Goal: Task Accomplishment & Management: Manage account settings

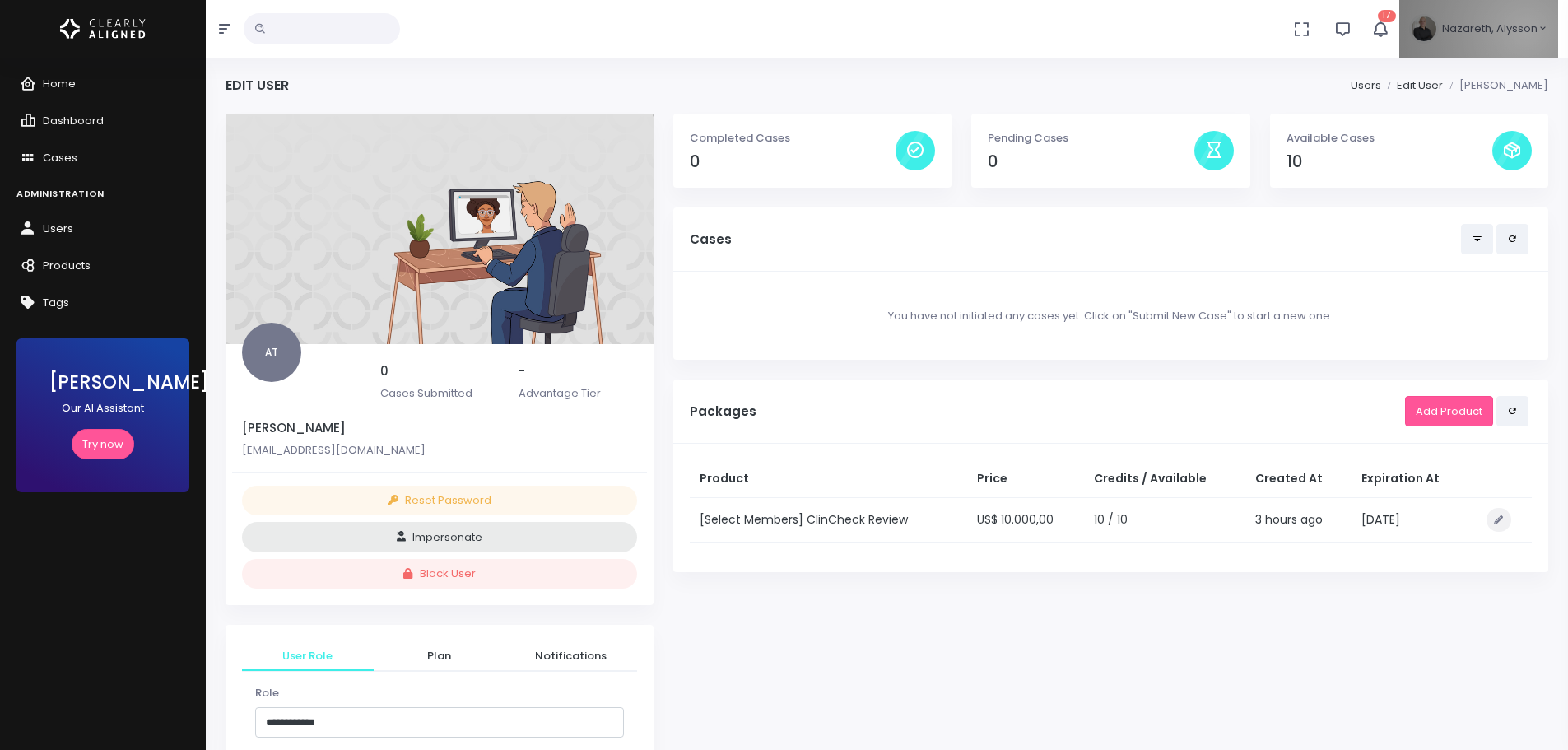
click at [1528, 32] on span "Nazareth, Alysson" at bounding box center [1490, 29] width 95 height 17
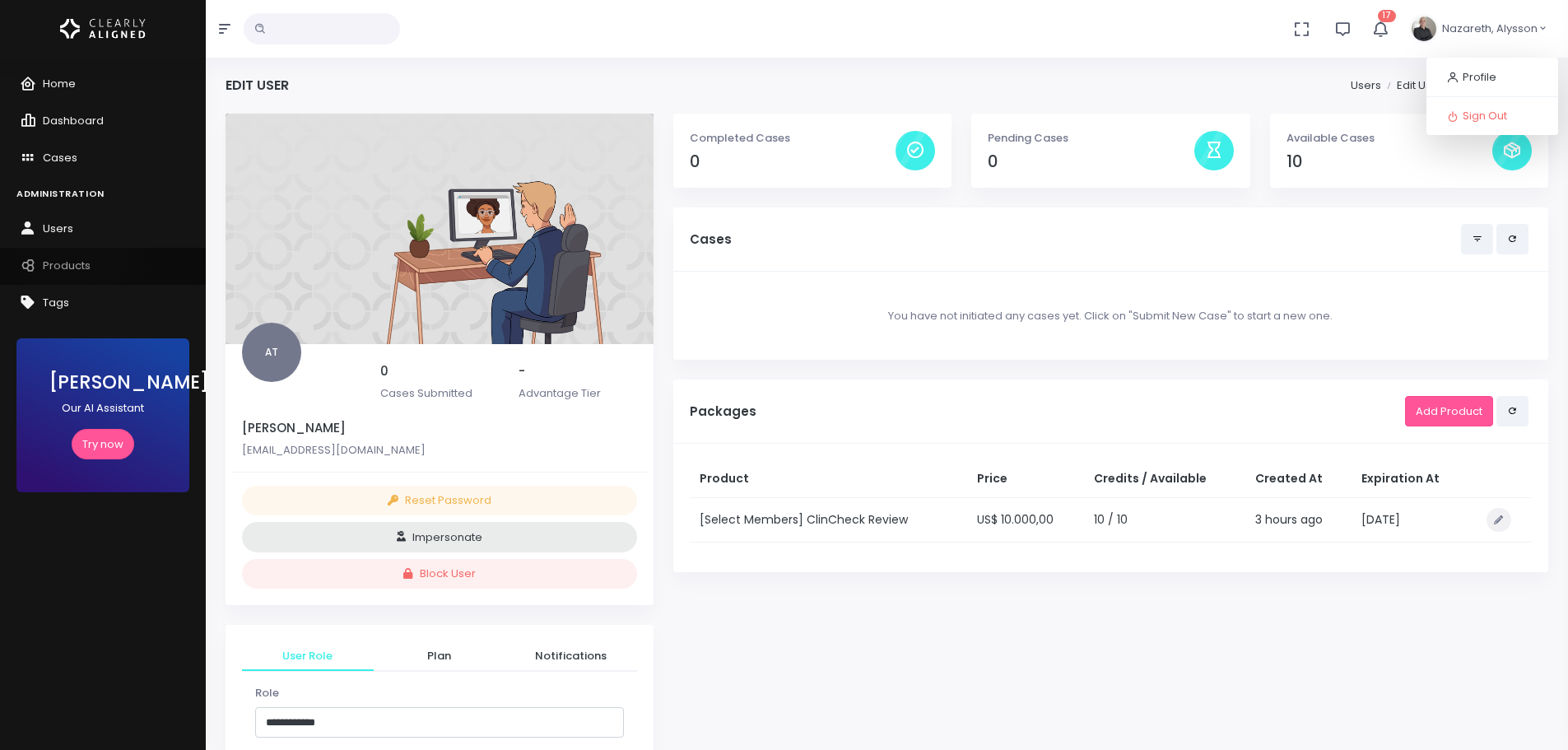
click at [73, 256] on link "Products" at bounding box center [102, 266] width 206 height 37
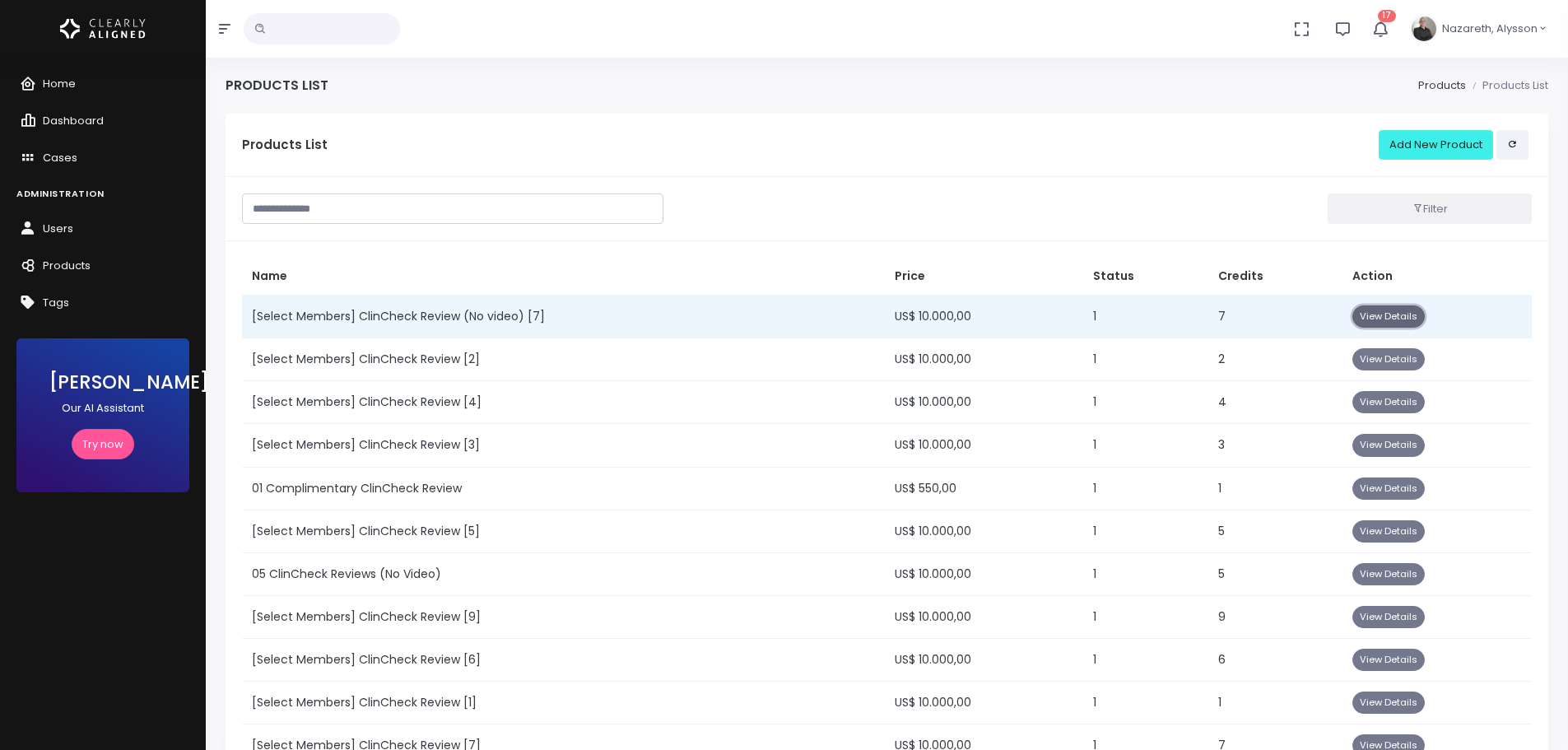
click at [1407, 315] on button "View Details" at bounding box center [1389, 316] width 73 height 22
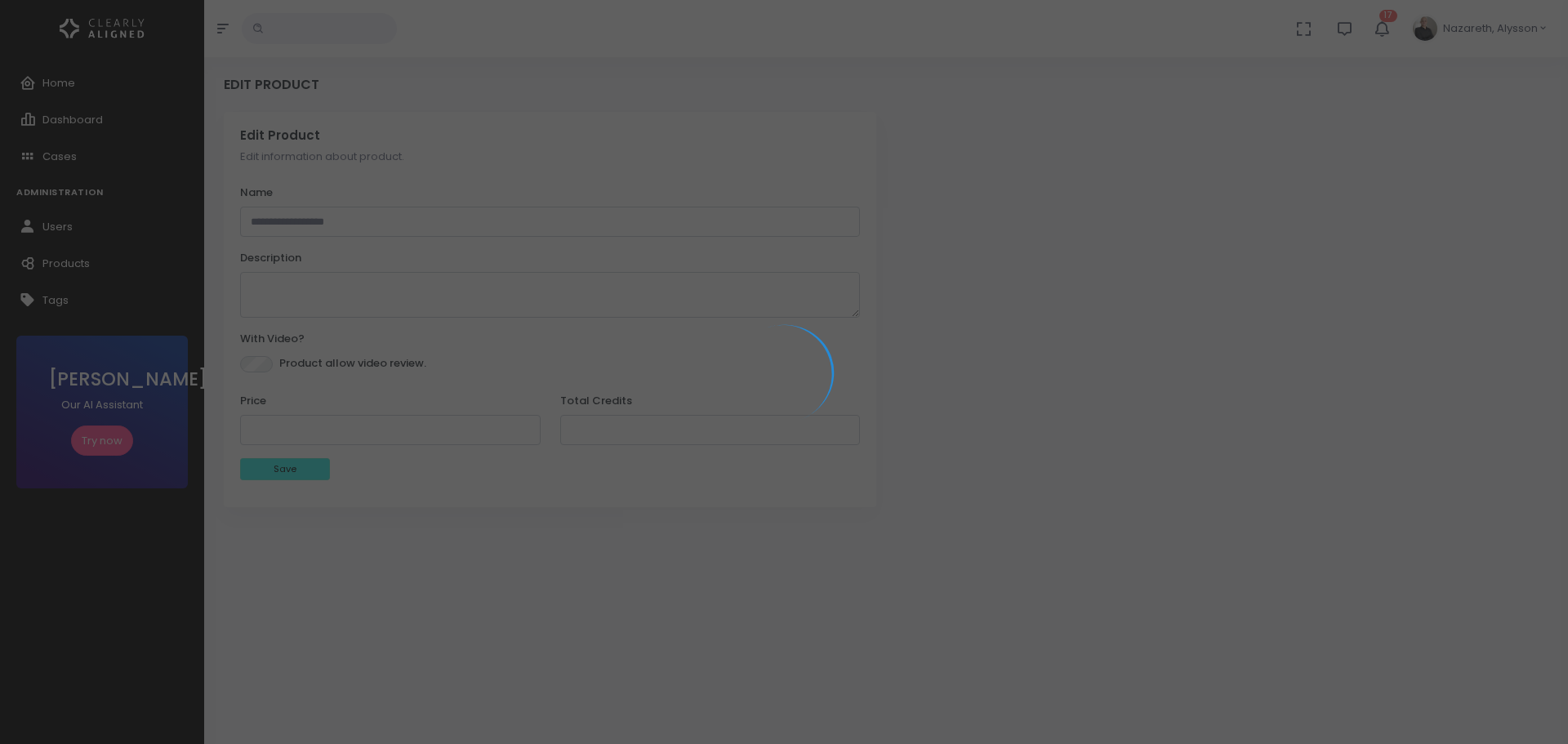
type input "**********"
type textarea "**********"
type input "*****"
type input "*"
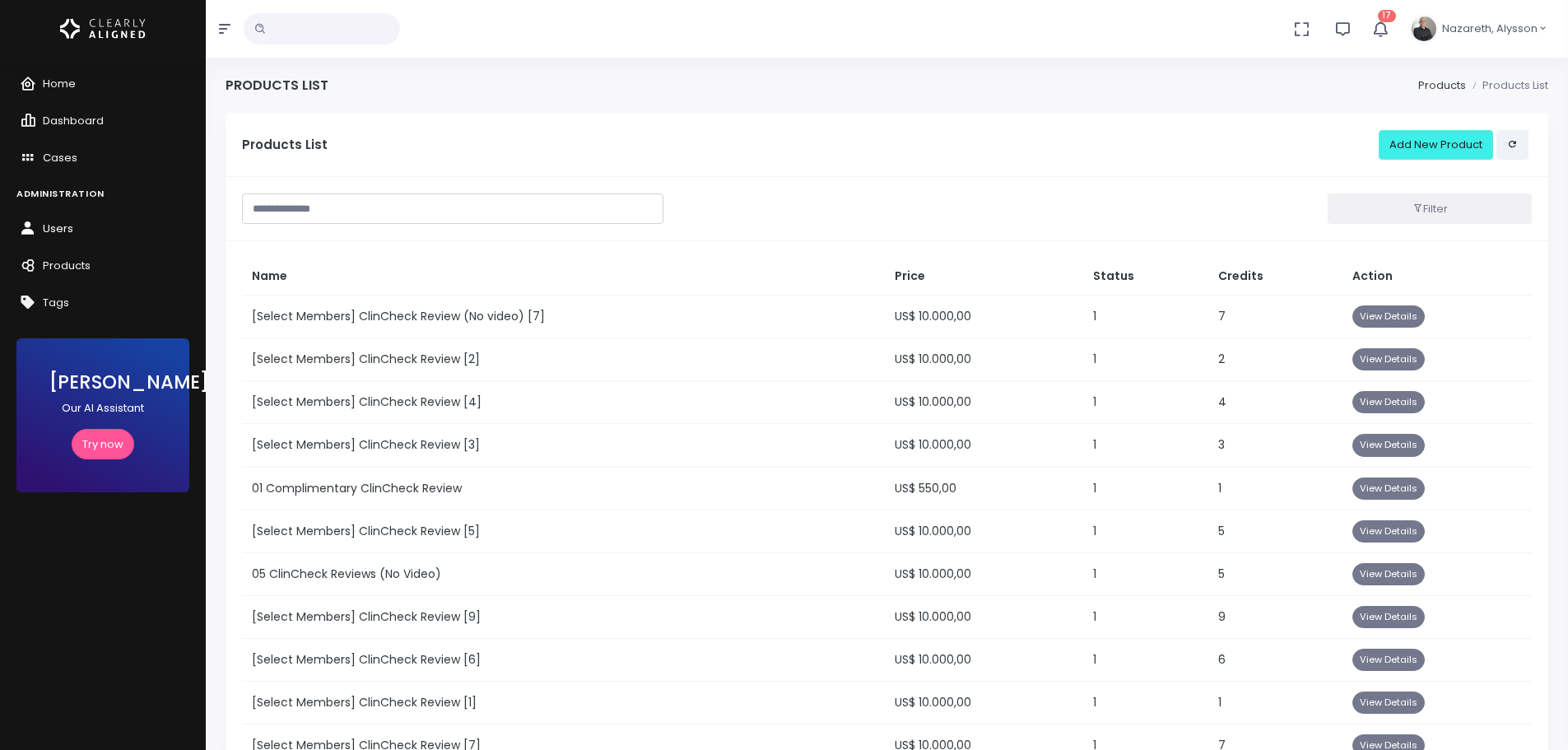
click at [53, 222] on span "Users" at bounding box center [58, 228] width 31 height 16
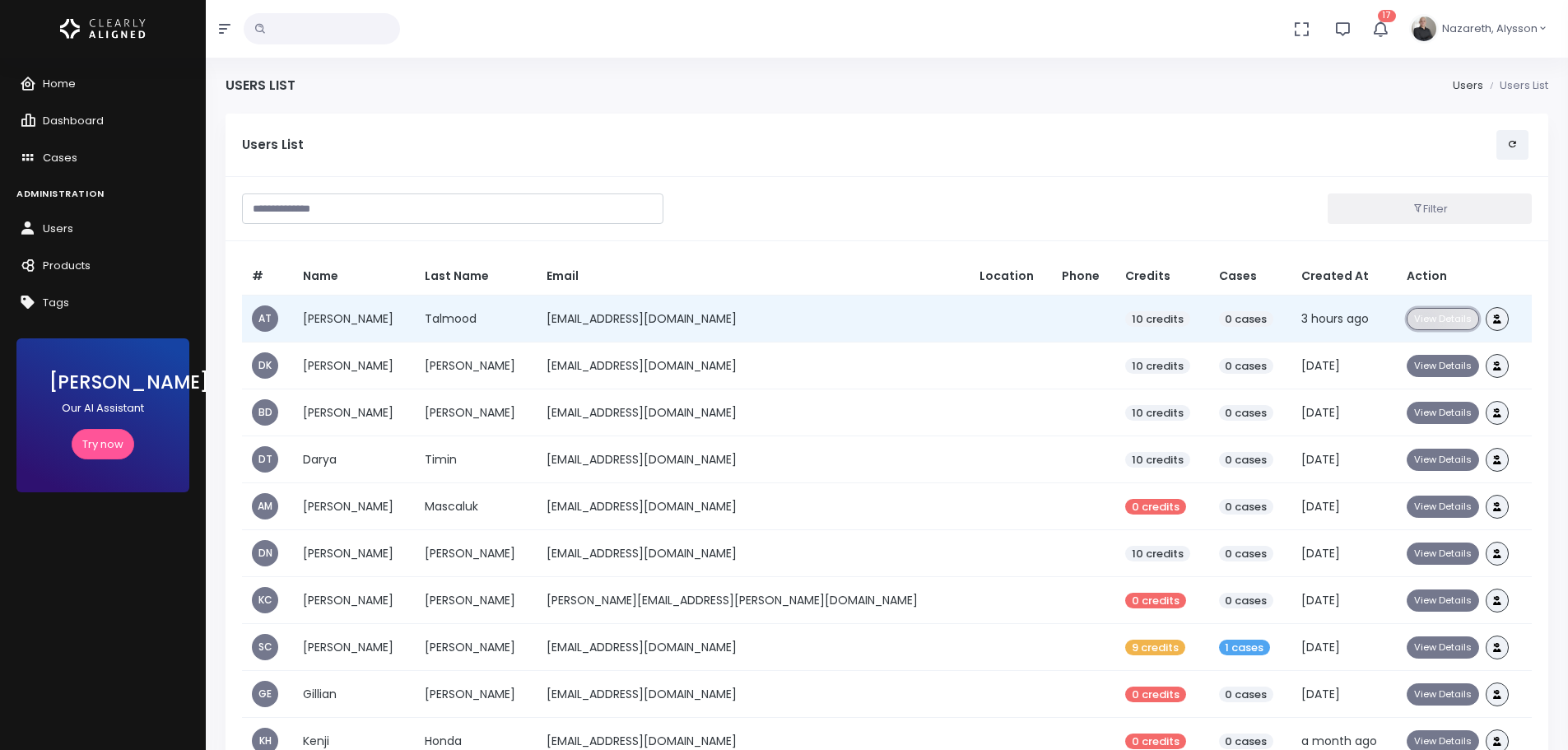
click at [1407, 323] on button "View Details" at bounding box center [1443, 319] width 73 height 22
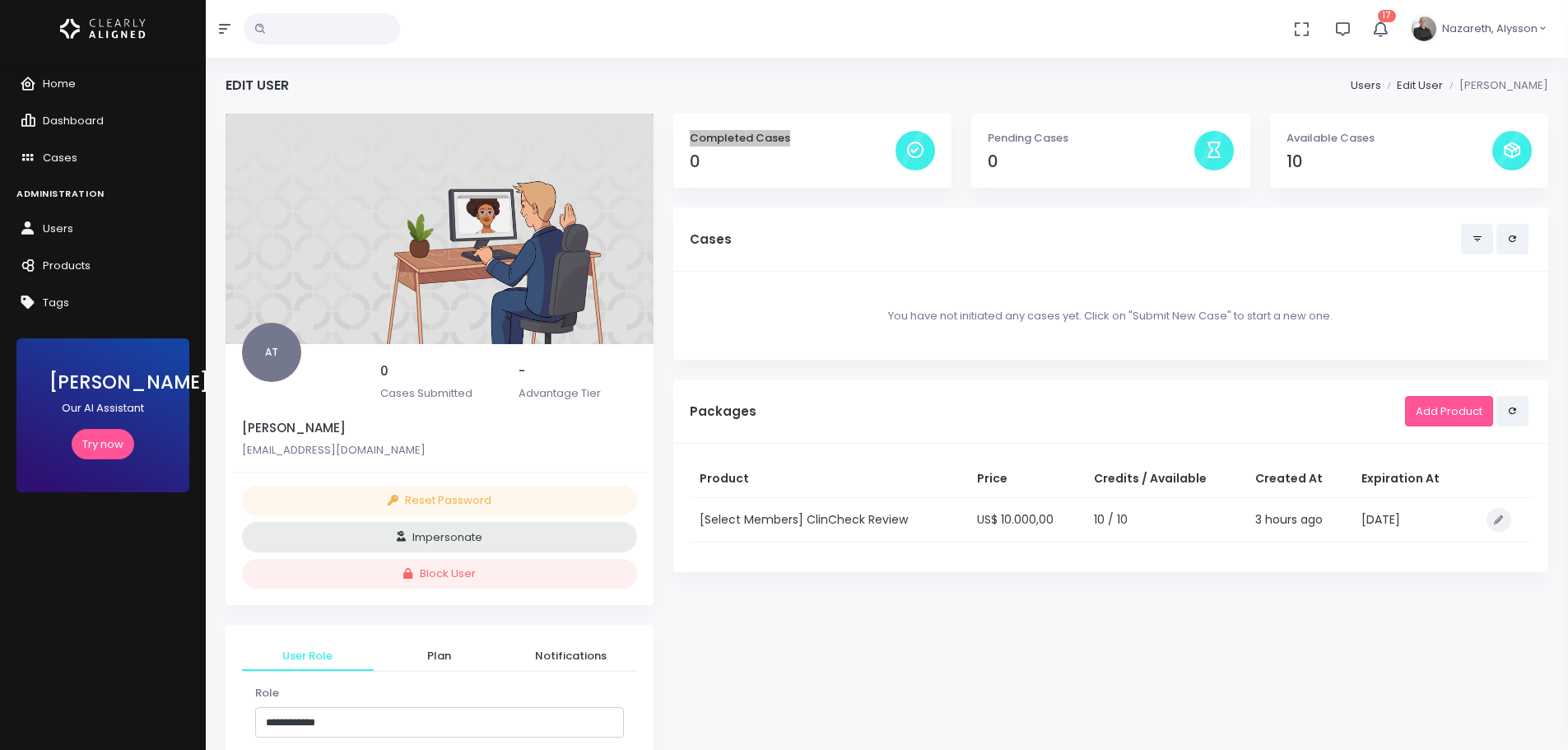
drag, startPoint x: 692, startPoint y: 142, endPoint x: 816, endPoint y: 144, distance: 124.0
click at [816, 144] on p "Completed Cases" at bounding box center [792, 138] width 206 height 17
drag, startPoint x: 988, startPoint y: 143, endPoint x: 1089, endPoint y: 144, distance: 101.0
click at [1089, 144] on p "Pending Cases" at bounding box center [1090, 138] width 206 height 17
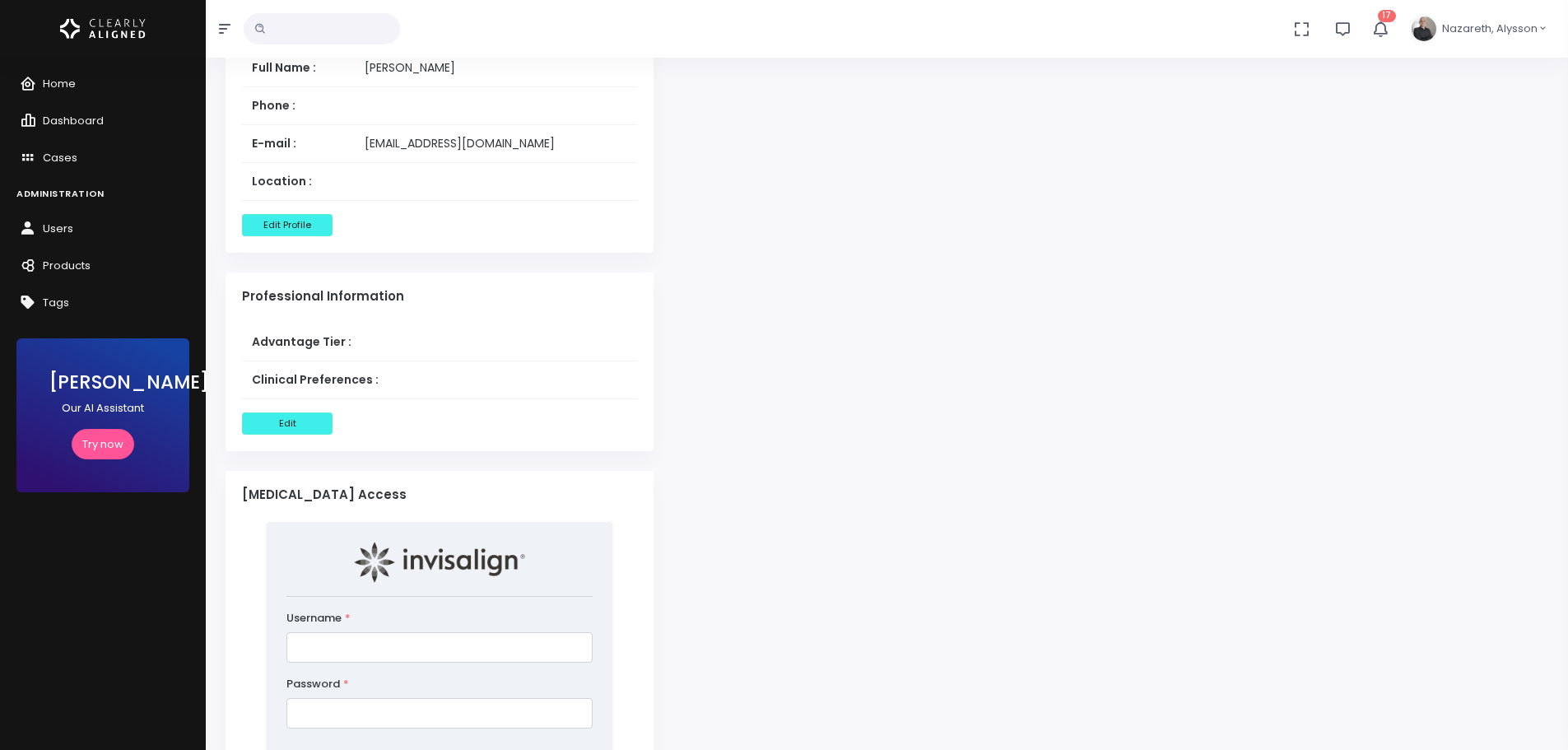
scroll to position [1070, 0]
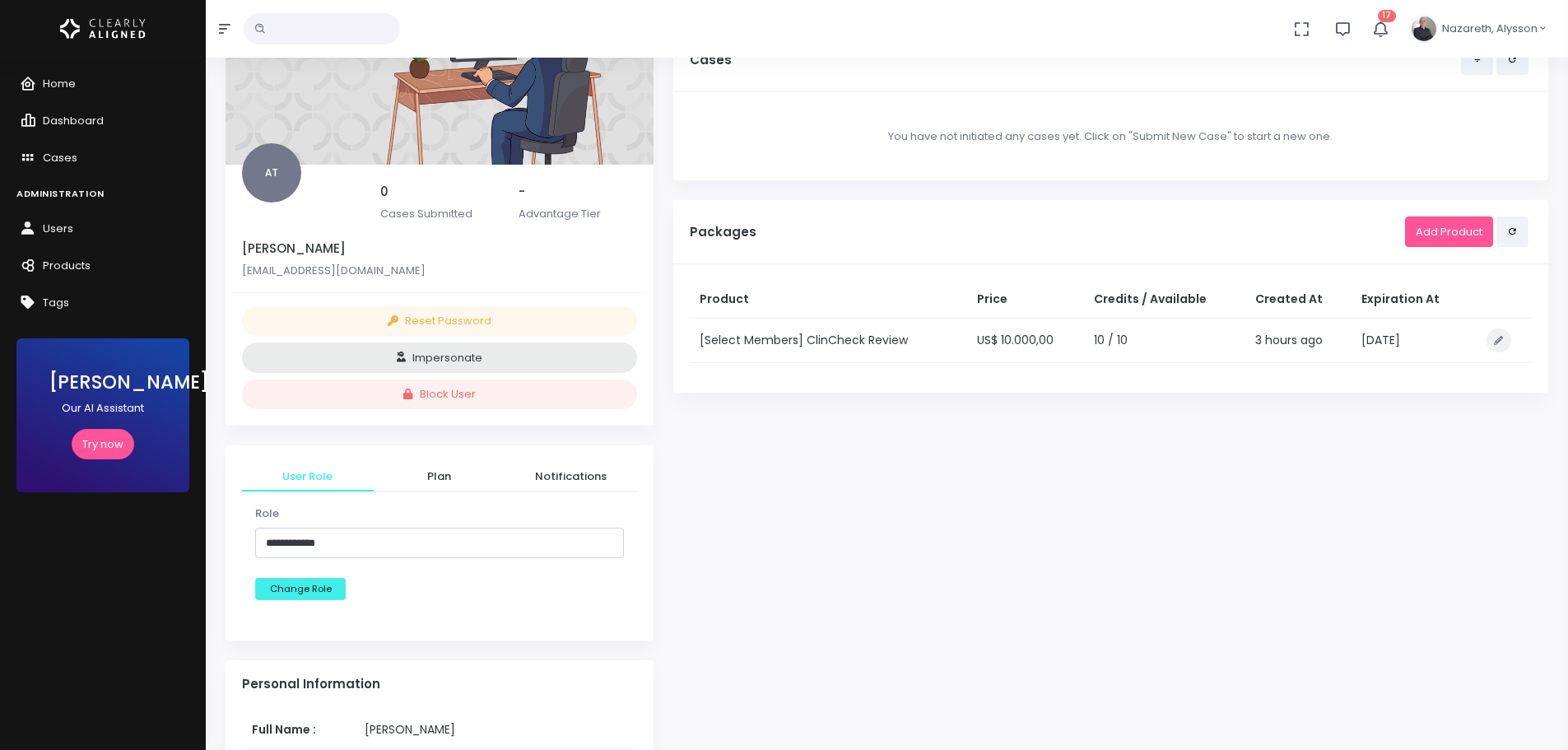
scroll to position [329, 0]
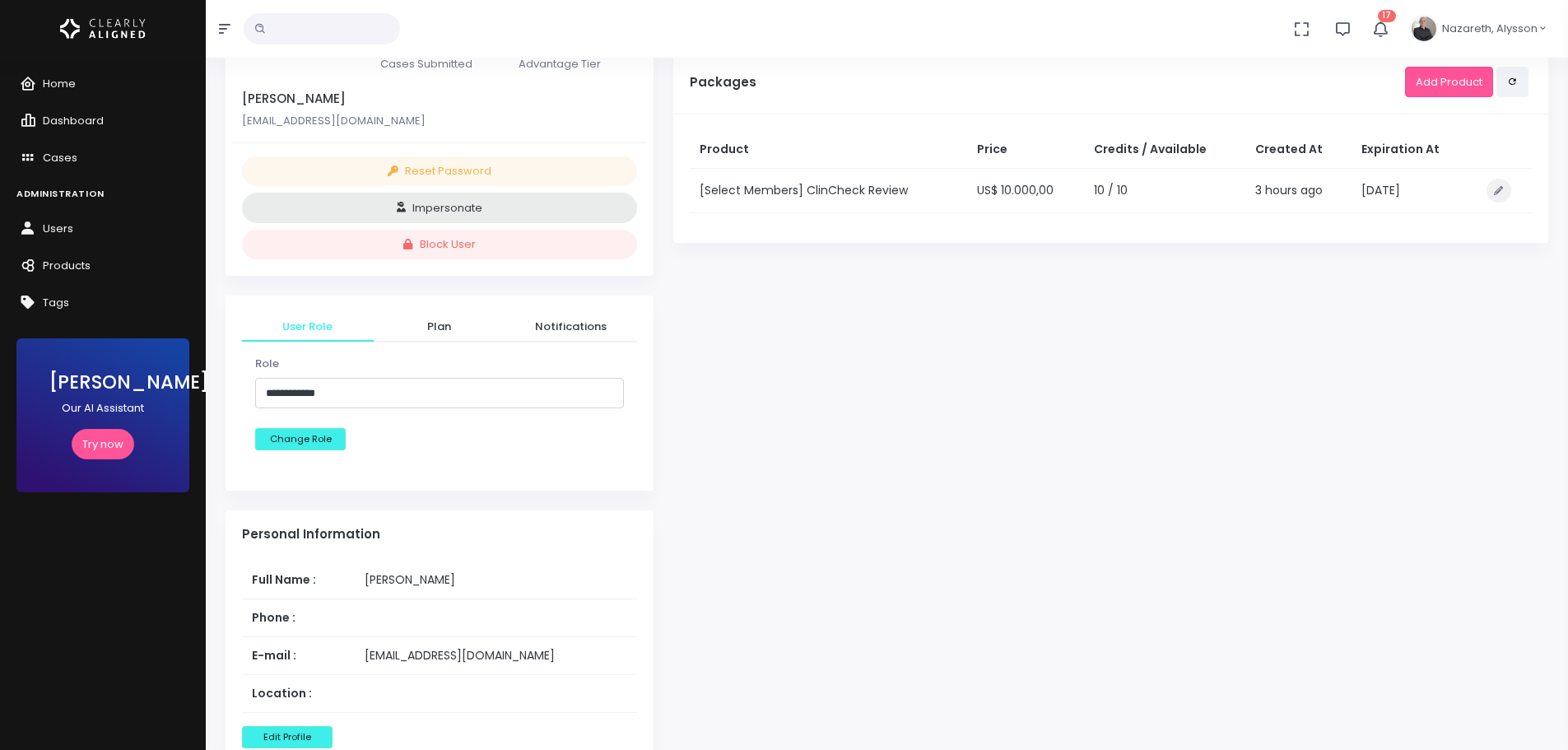
drag, startPoint x: 679, startPoint y: 259, endPoint x: 1466, endPoint y: 435, distance: 806.4
click at [1356, 410] on div "Completed Cases 0 Pending Cases 0 Available Cases 10 Cases You have not initiat…" at bounding box center [1111, 577] width 895 height 1585
click at [1499, 268] on div "Completed Cases 0 Pending Cases 0 Available Cases 10 Cases You have not initiat…" at bounding box center [1111, 577] width 895 height 1585
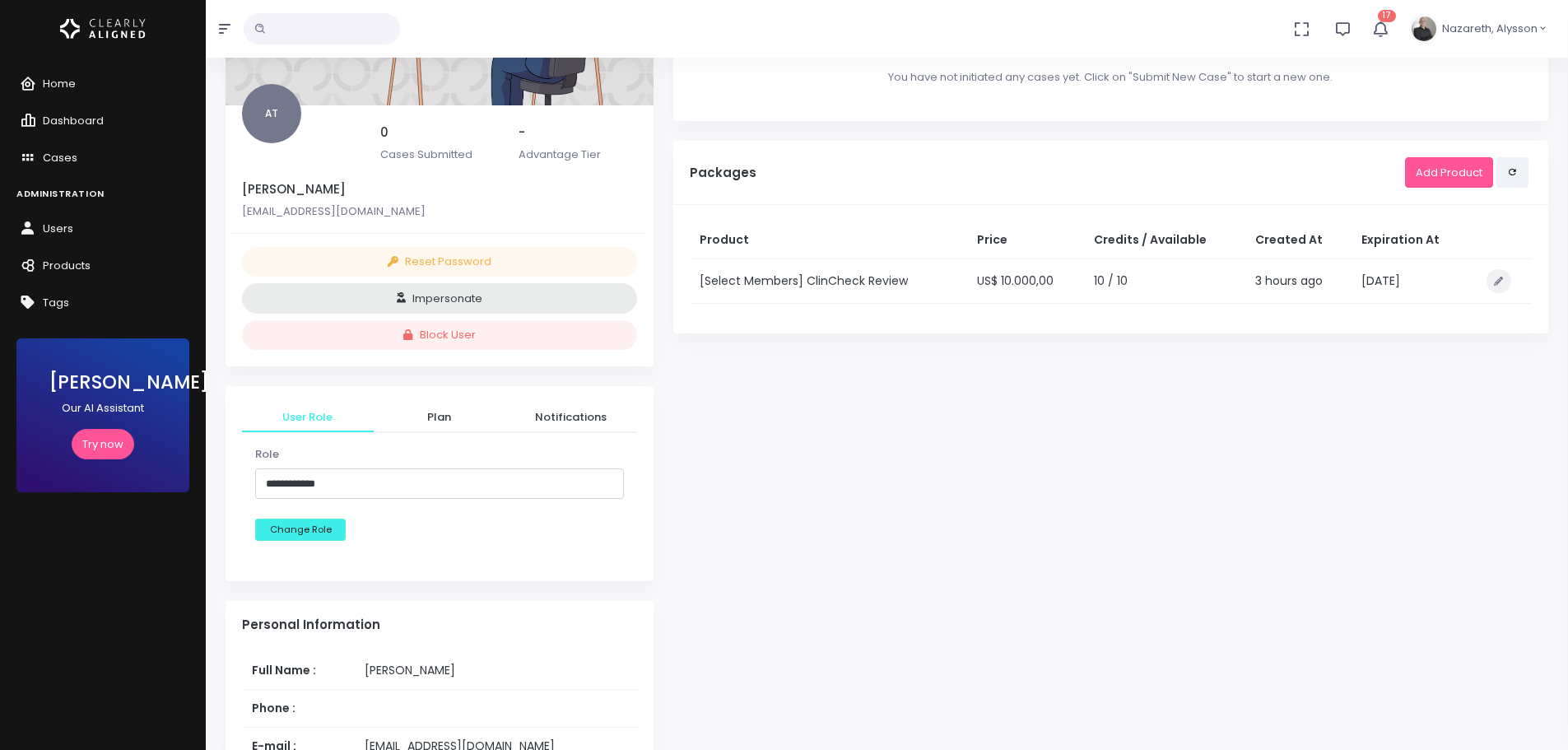
scroll to position [247, 0]
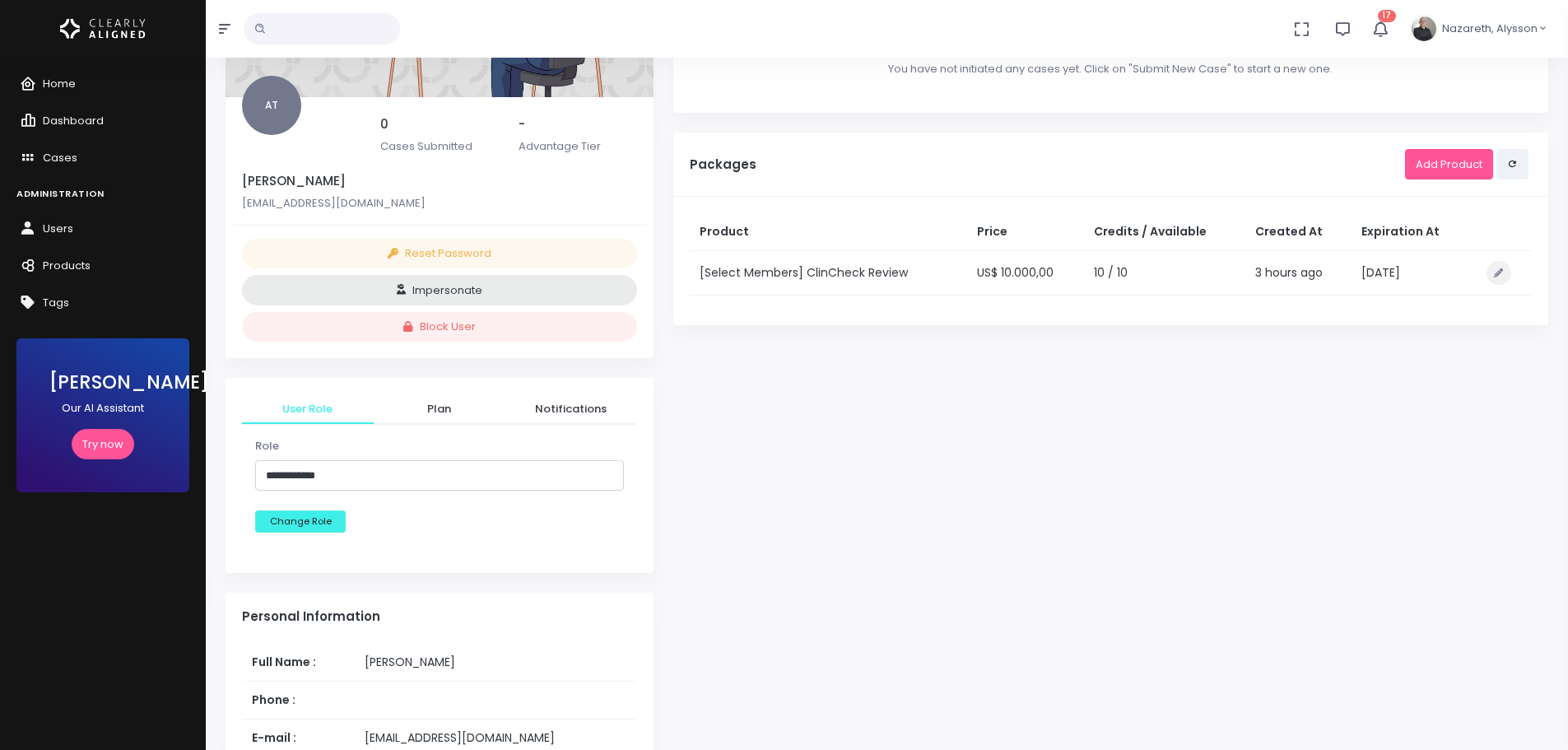
drag, startPoint x: 684, startPoint y: 361, endPoint x: 683, endPoint y: 400, distance: 39.0
click at [683, 400] on div "Completed Cases 0 Pending Cases 0 Available Cases 10 Cases You have not initiat…" at bounding box center [1111, 659] width 895 height 1585
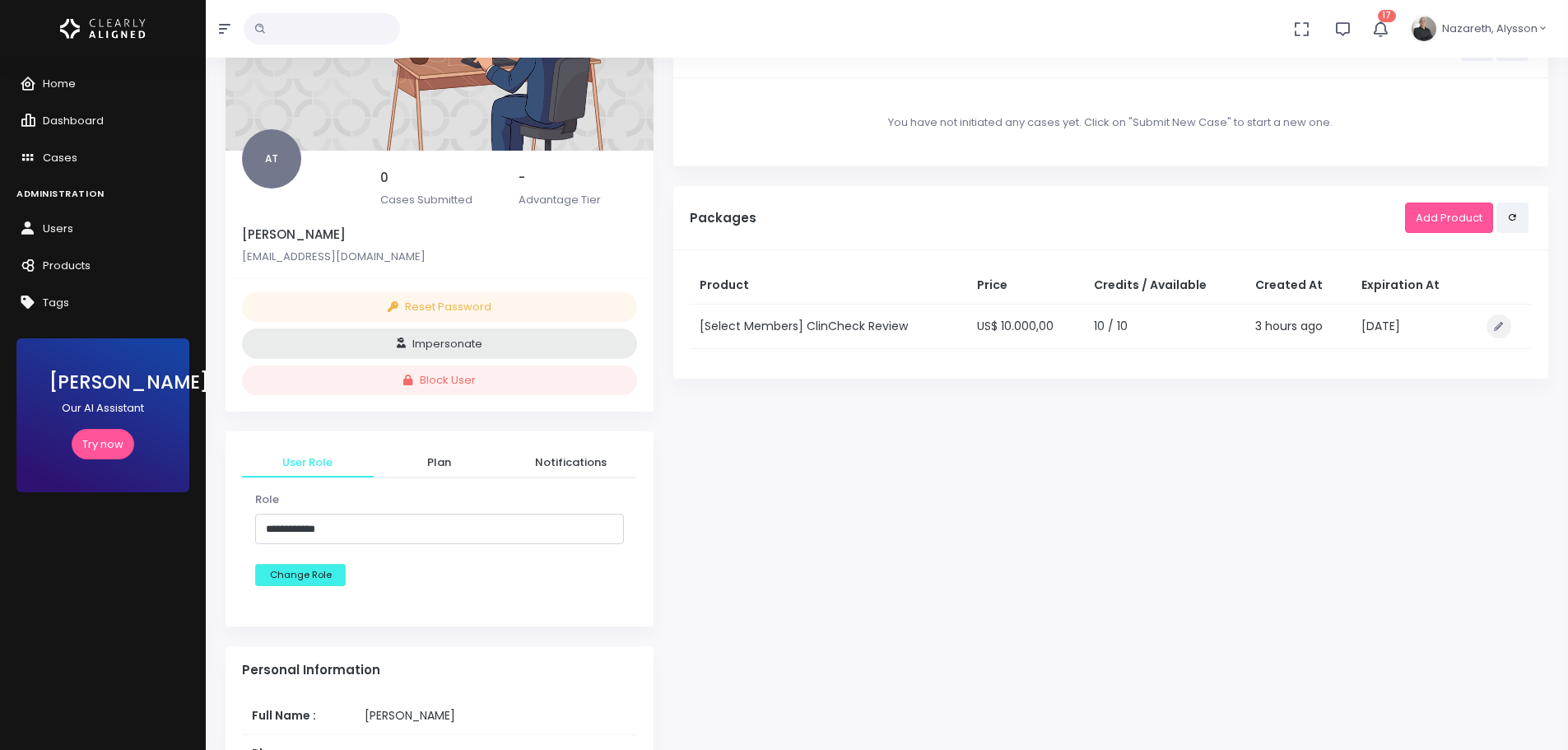
scroll to position [165, 0]
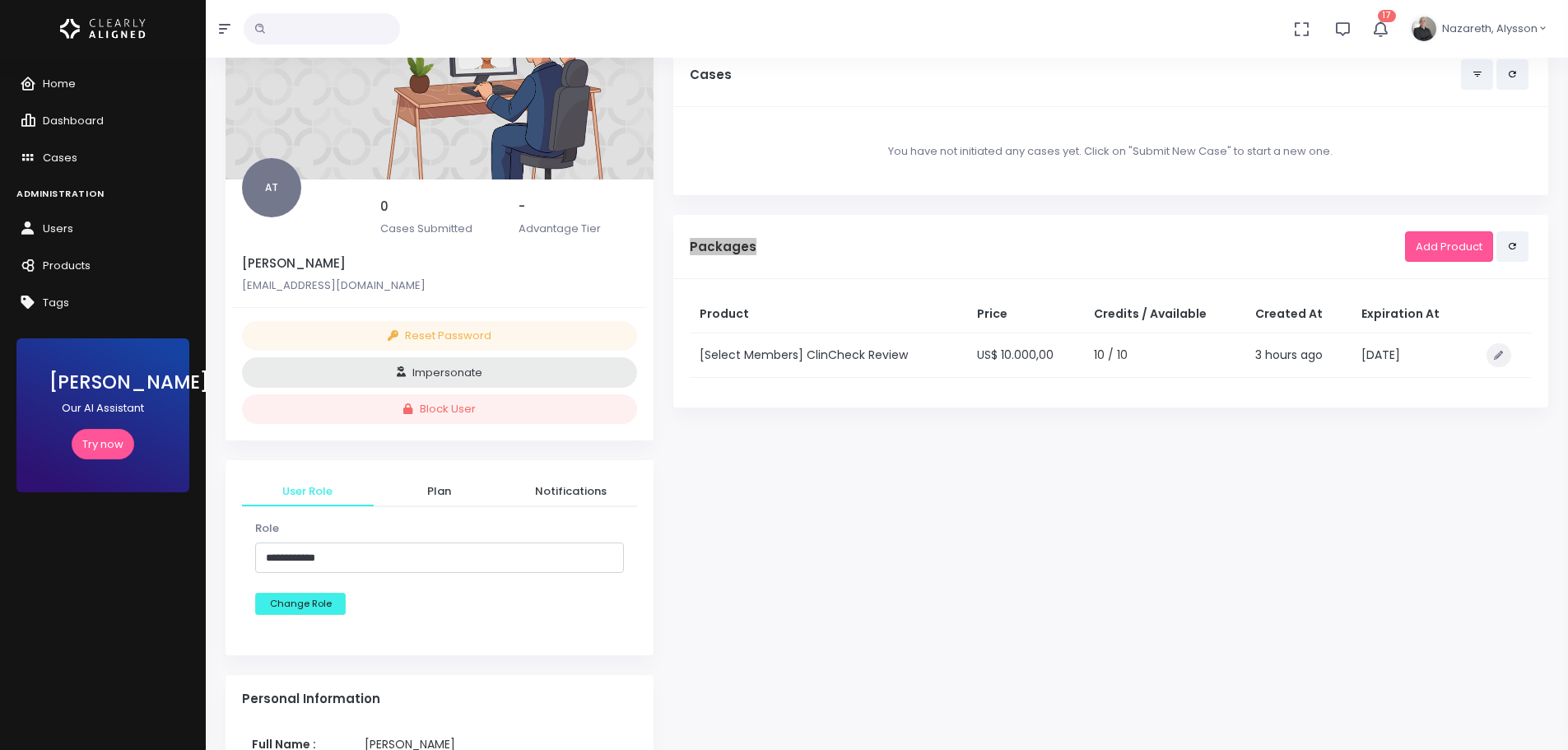
drag, startPoint x: 675, startPoint y: 232, endPoint x: 738, endPoint y: 249, distance: 65.3
click at [754, 260] on div "Packages Add Product" at bounding box center [1111, 246] width 875 height 64
click at [706, 244] on h5 "Packages" at bounding box center [1047, 247] width 715 height 15
click at [714, 247] on h5 "Packages" at bounding box center [1047, 247] width 715 height 15
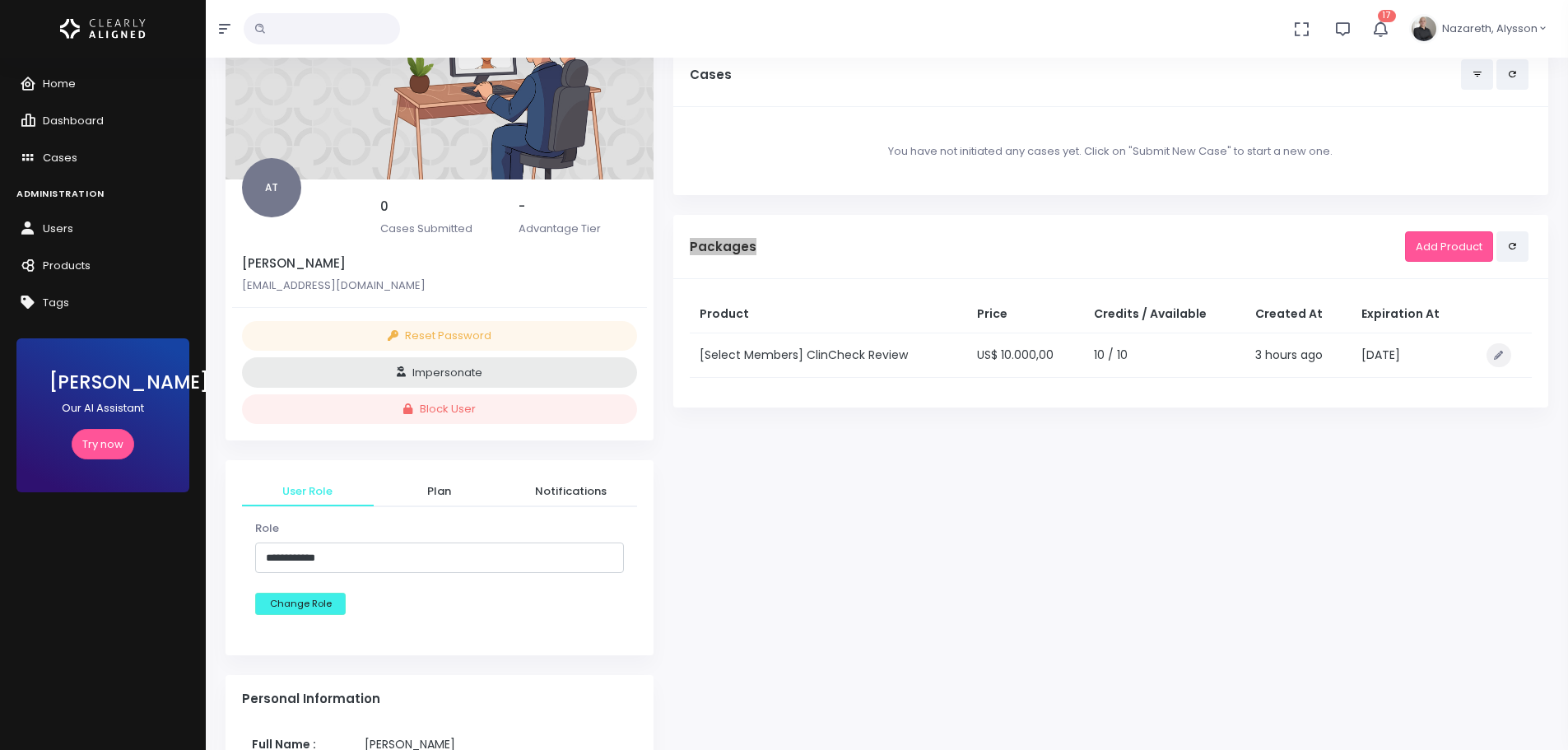
click at [714, 247] on h5 "Packages" at bounding box center [1047, 247] width 715 height 15
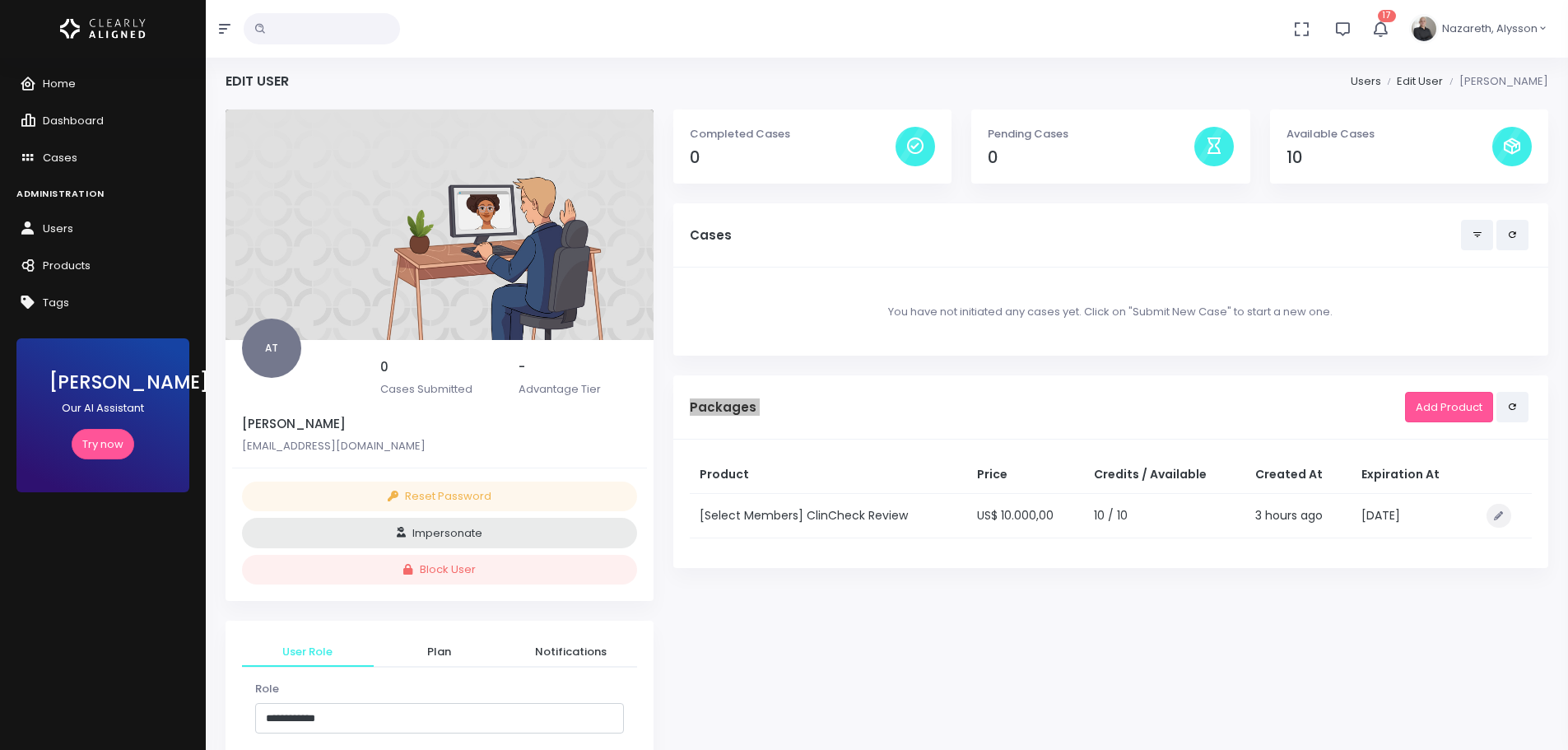
scroll to position [0, 0]
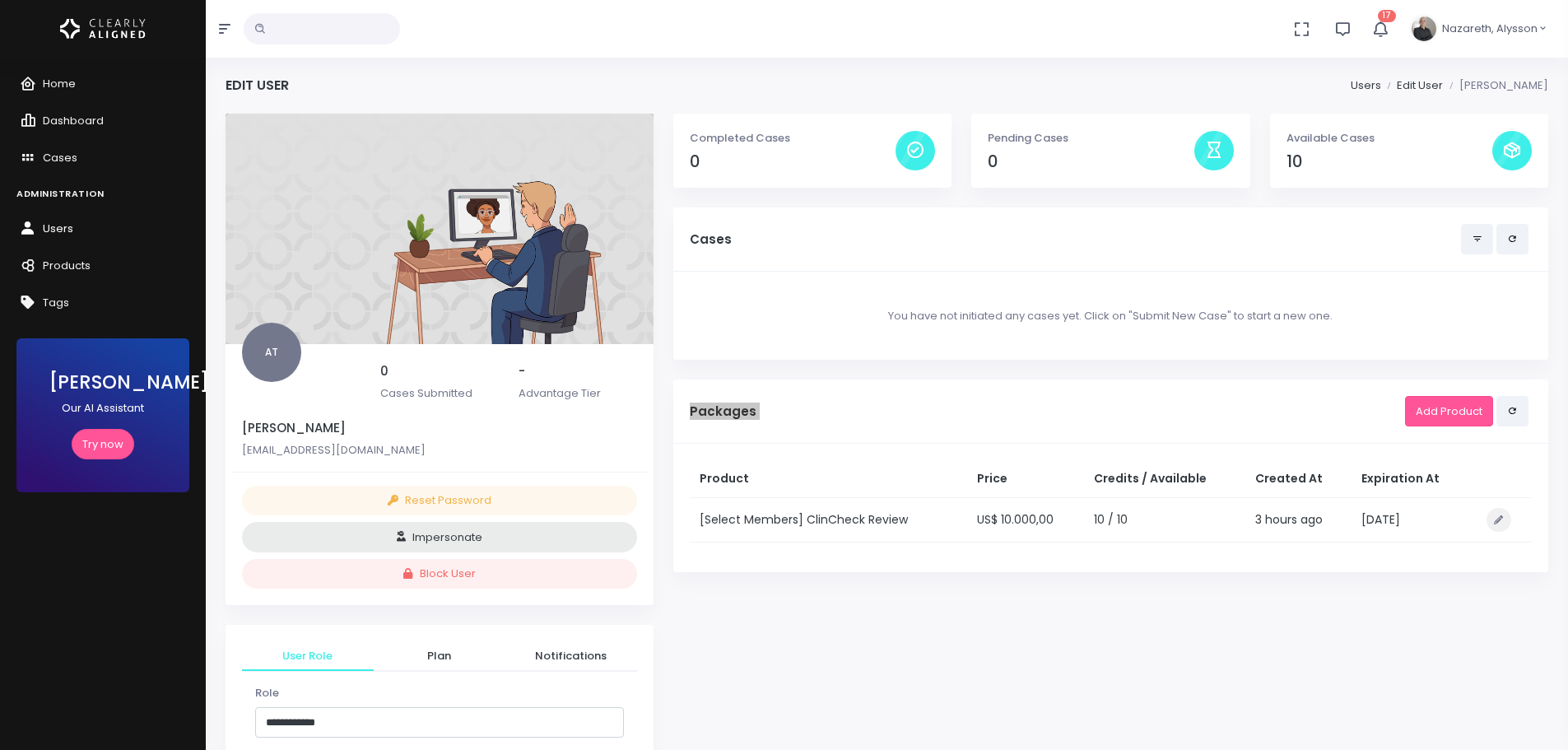
click at [78, 235] on link "Users" at bounding box center [102, 229] width 206 height 37
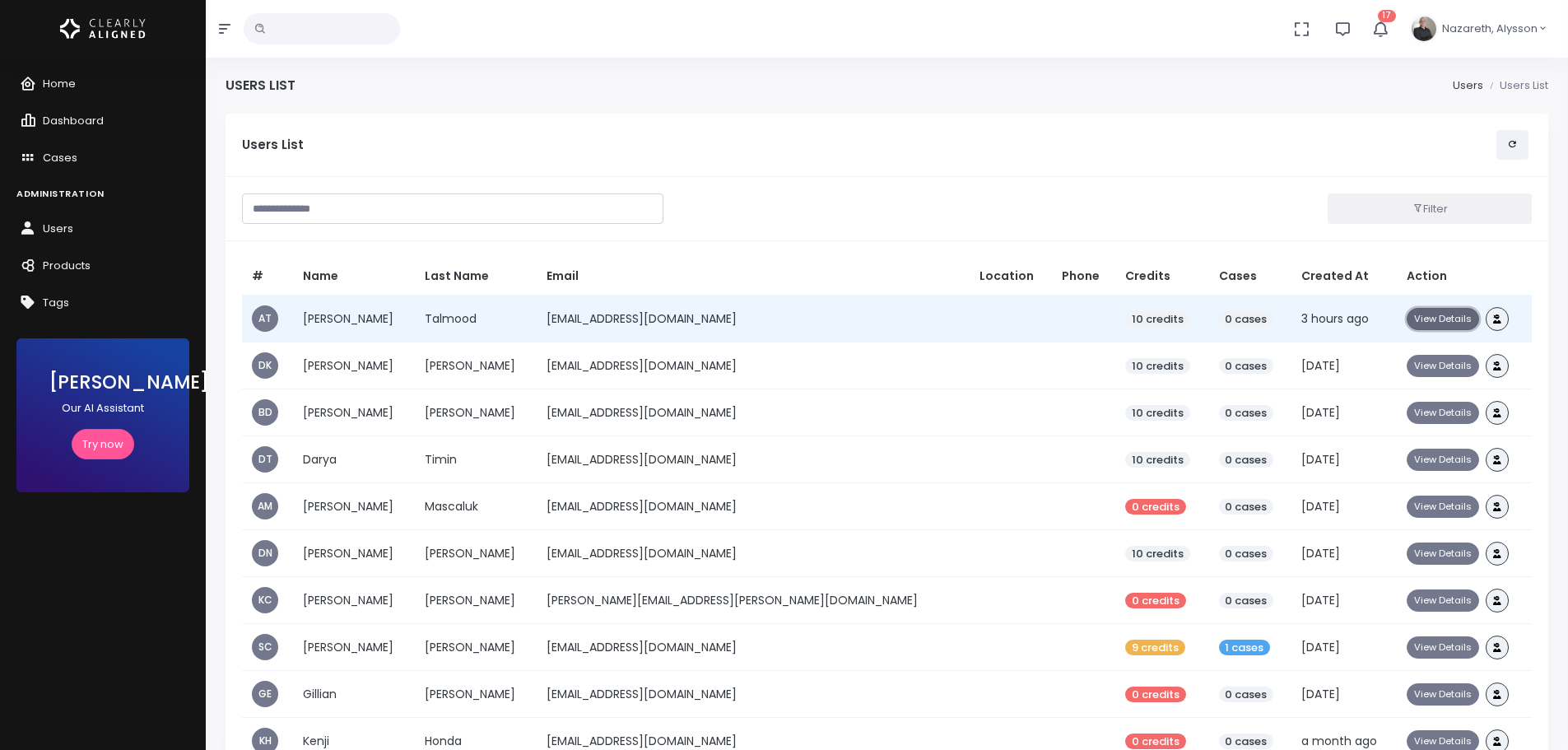
click at [1414, 318] on button "View Details" at bounding box center [1443, 319] width 73 height 22
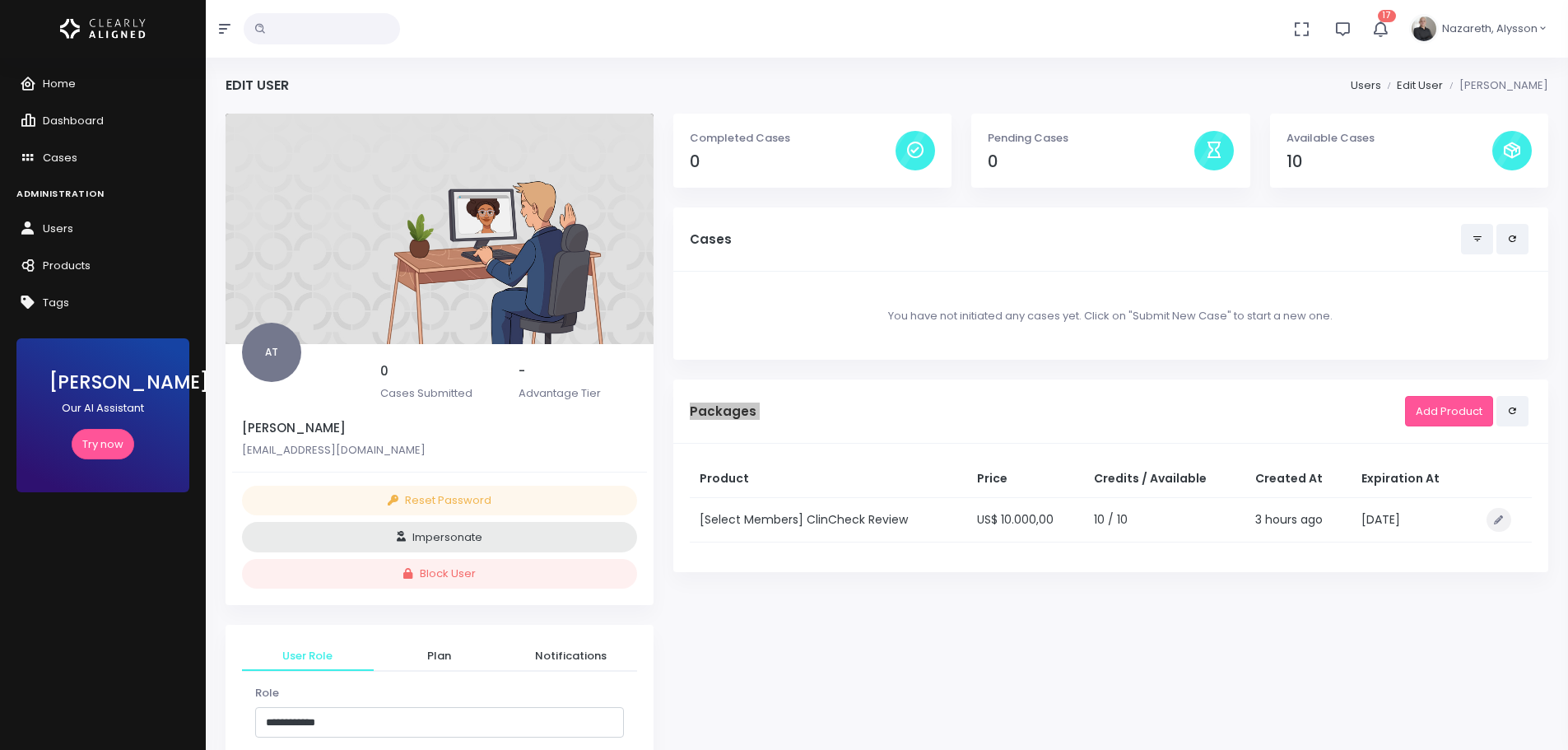
drag, startPoint x: 672, startPoint y: 378, endPoint x: 1580, endPoint y: 607, distance: 936.4
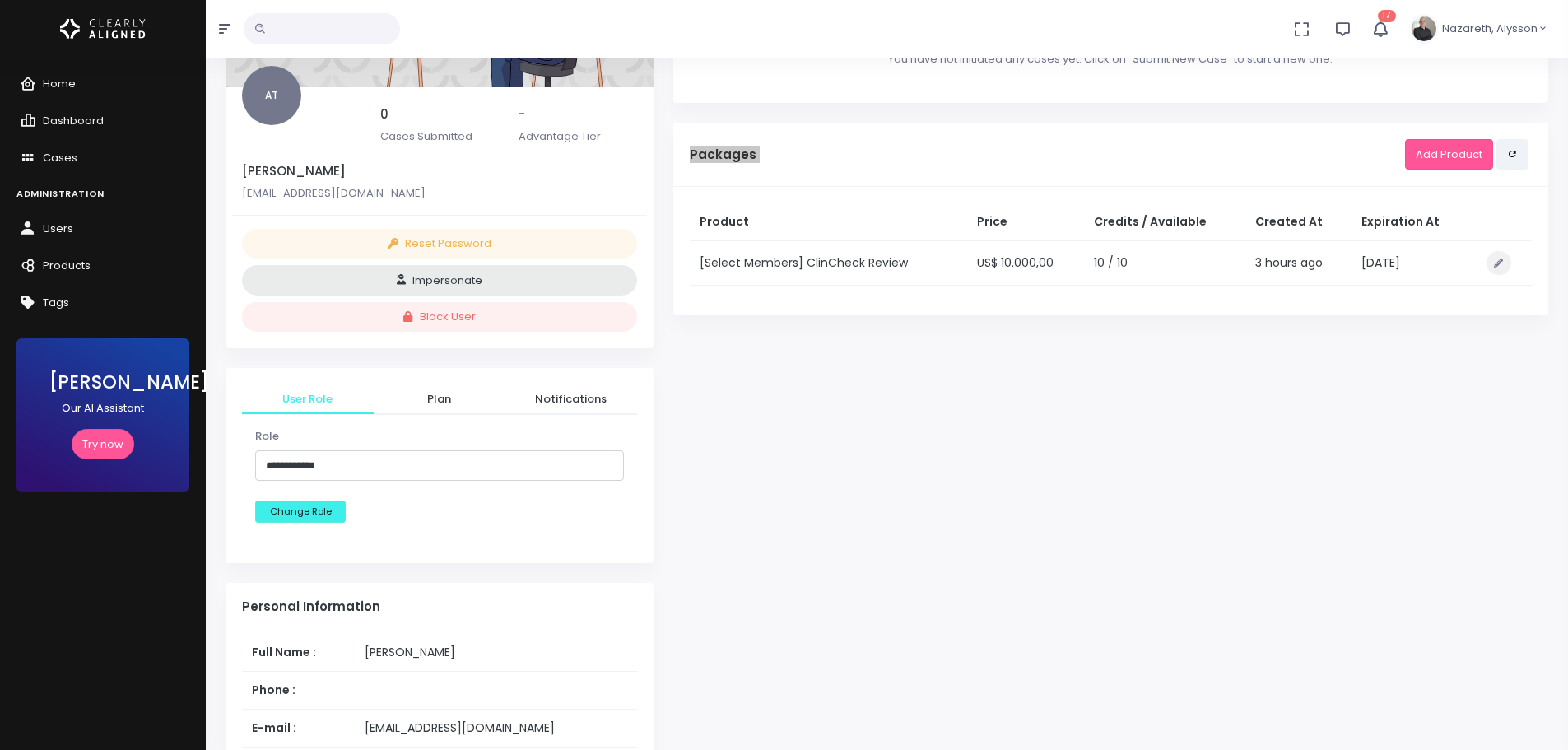
scroll to position [247, 0]
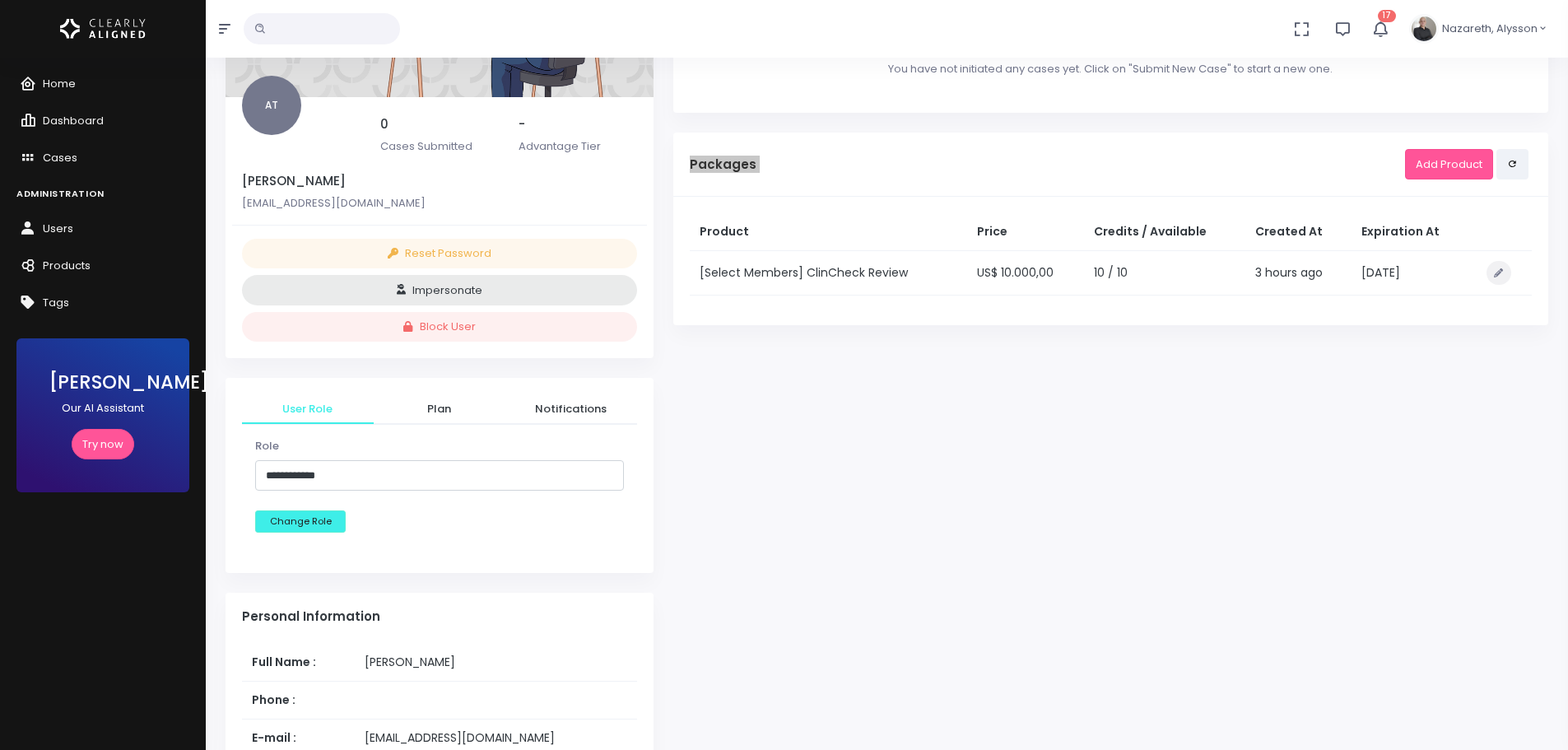
click at [1344, 380] on div "Completed Cases 0 Pending Cases 0 Available Cases 10 Cases You have not initiat…" at bounding box center [1111, 659] width 895 height 1585
drag, startPoint x: 698, startPoint y: 228, endPoint x: 787, endPoint y: 235, distance: 89.3
click at [787, 235] on th "Product" at bounding box center [828, 232] width 278 height 38
click at [825, 389] on div "Completed Cases 0 Pending Cases 0 Available Cases 10 Cases You have not initiat…" at bounding box center [1111, 659] width 895 height 1585
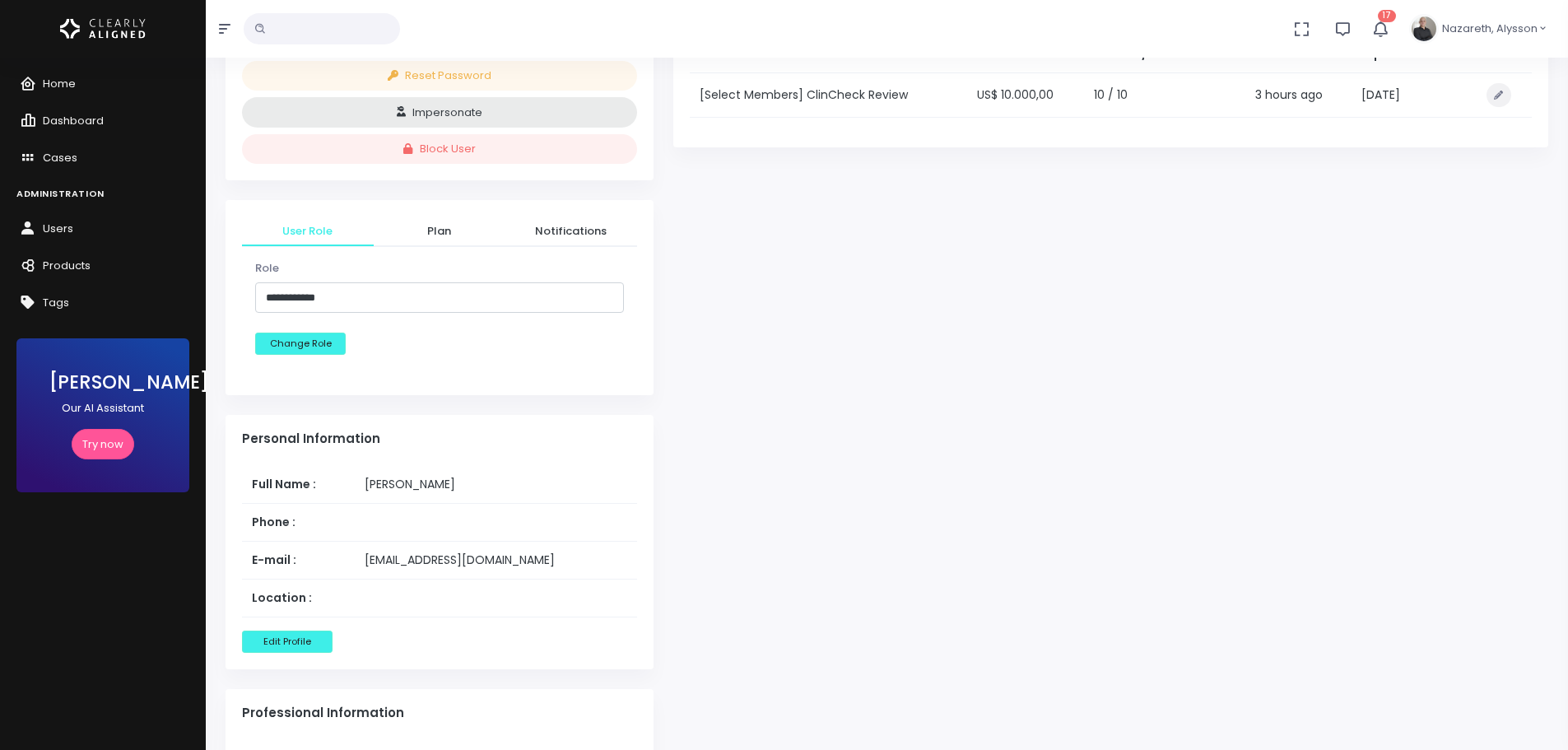
scroll to position [329, 0]
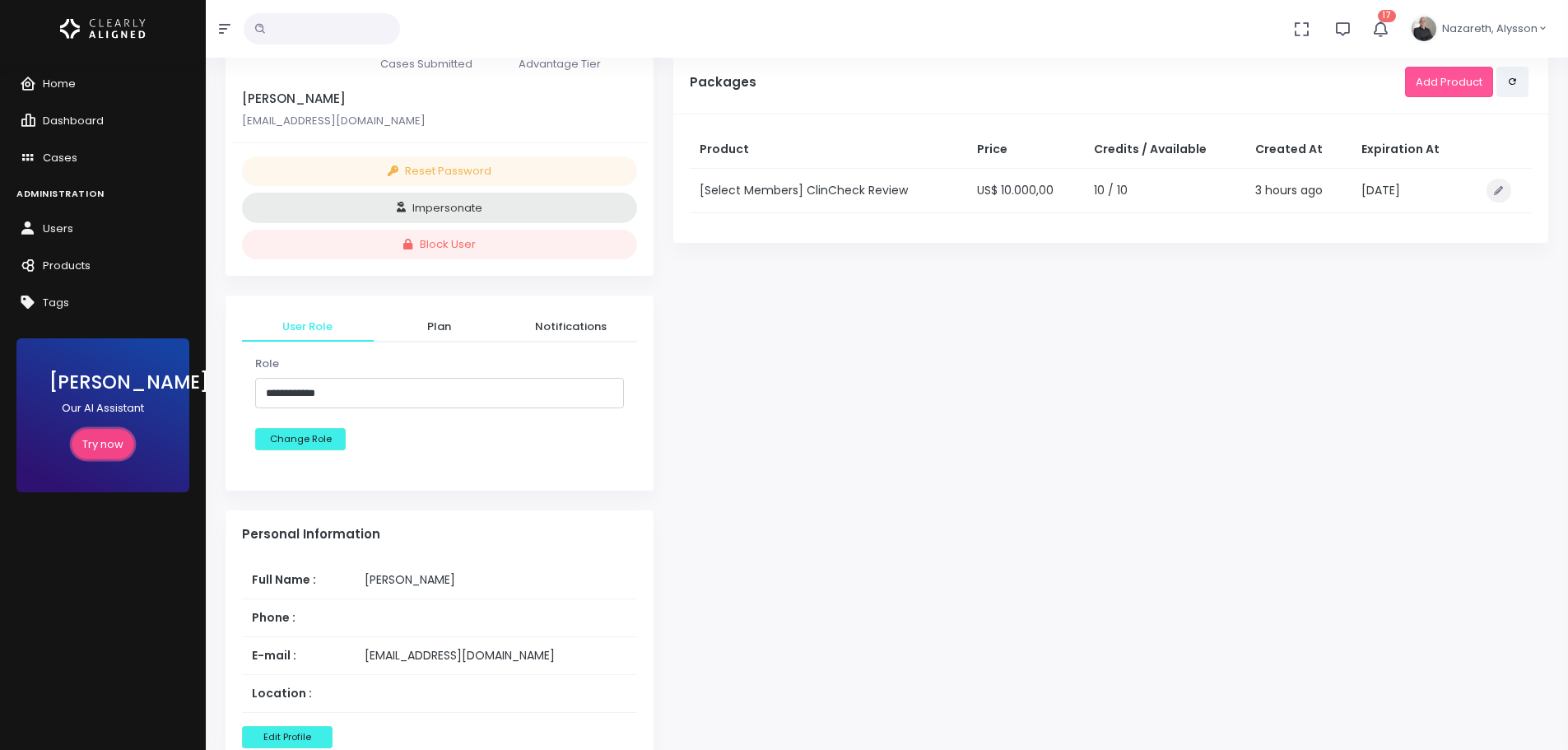
click at [101, 445] on link "Try now" at bounding box center [102, 444] width 62 height 31
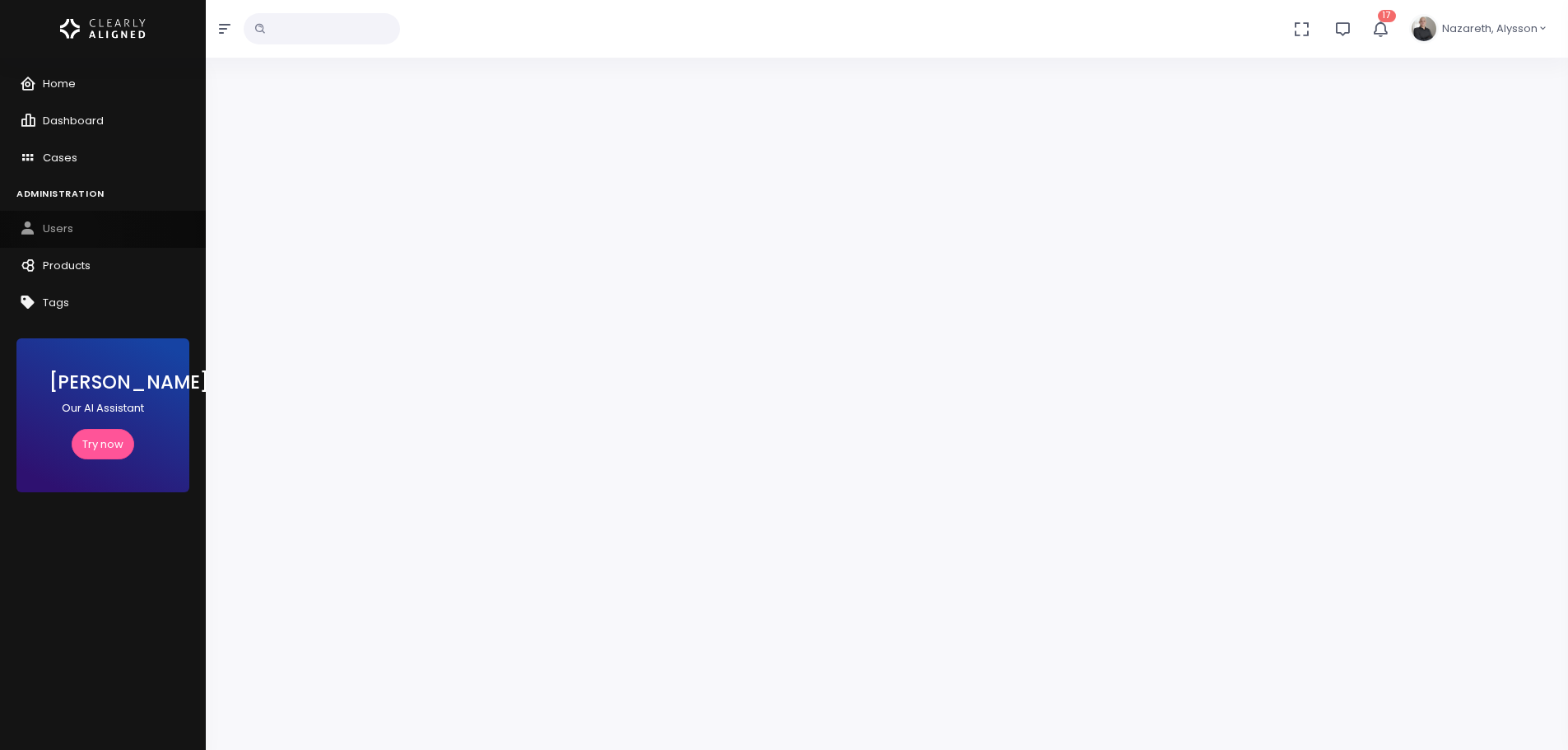
click at [67, 233] on span "Users" at bounding box center [58, 228] width 31 height 16
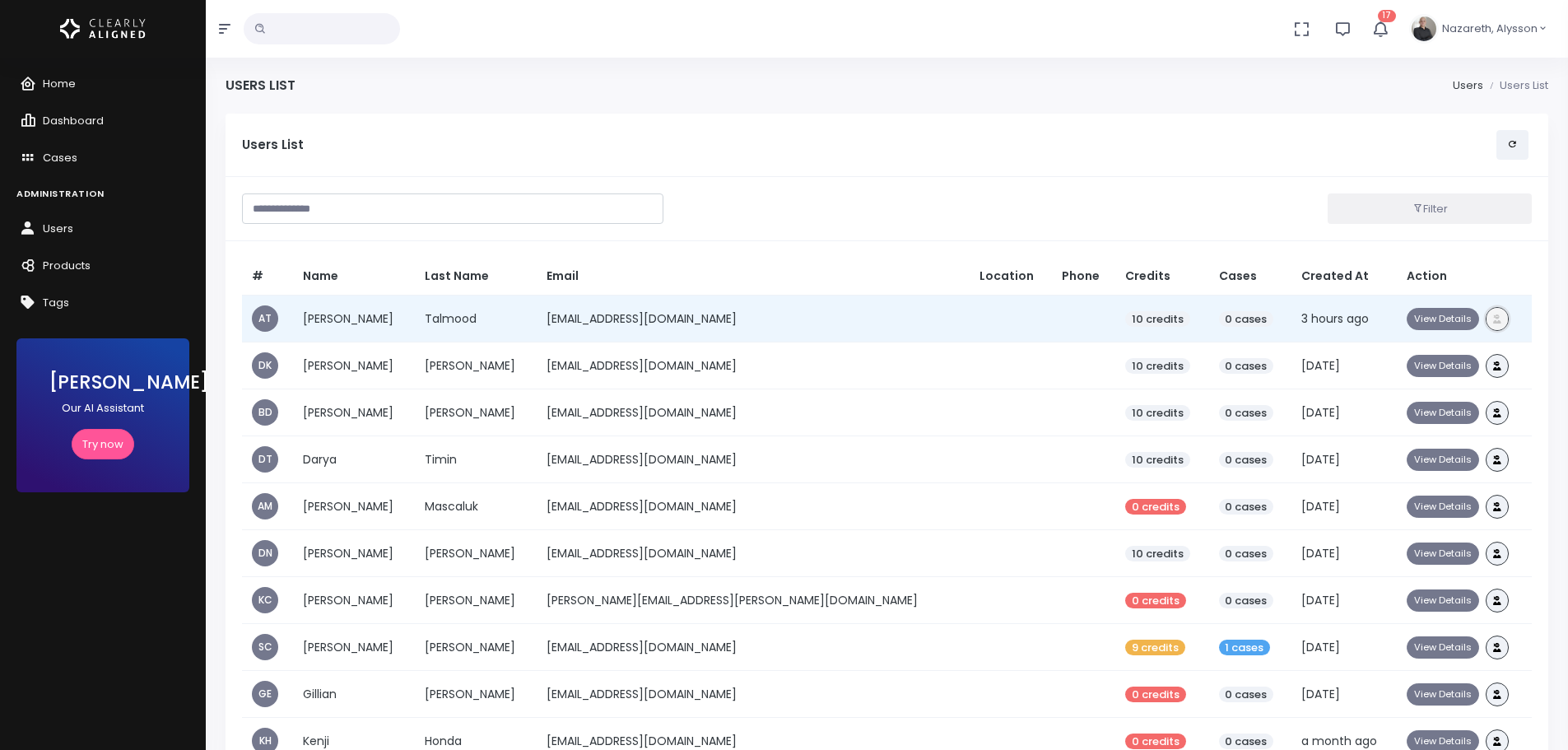
click at [1494, 319] on icon "button" at bounding box center [1497, 319] width 8 height 9
click at [1430, 317] on button "View Details" at bounding box center [1443, 319] width 73 height 22
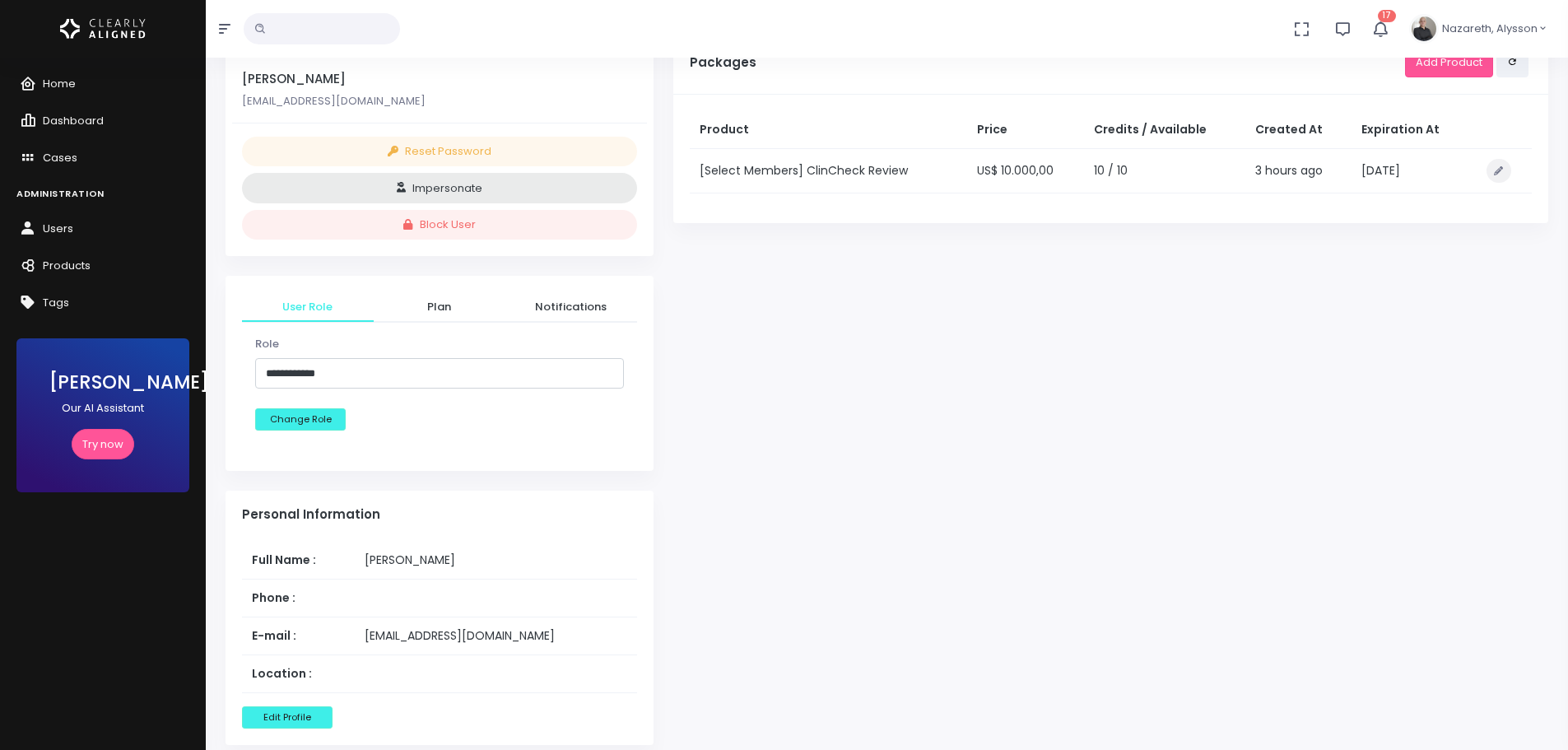
scroll to position [329, 0]
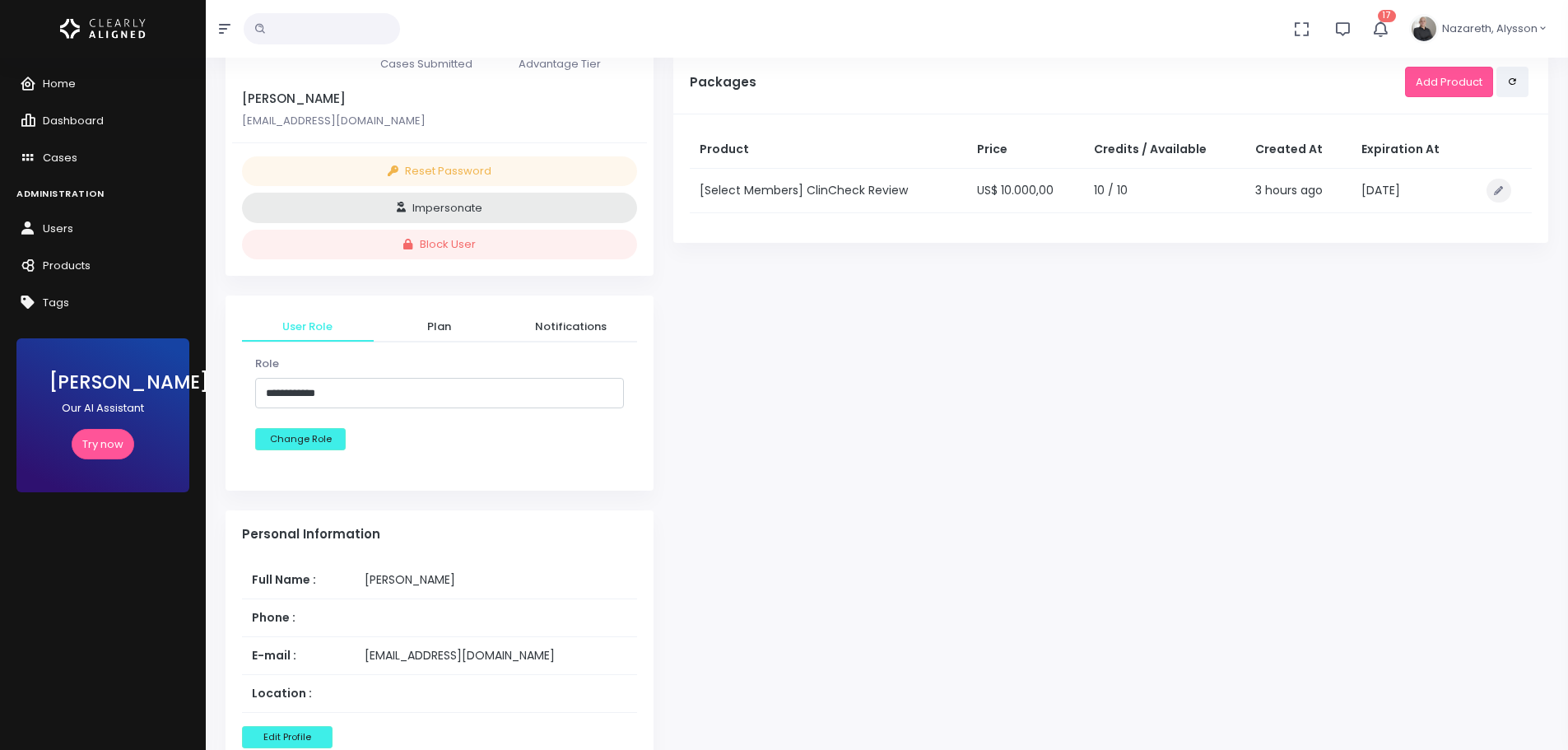
click at [1457, 284] on div "Completed Cases 0 Pending Cases 0 Available Cases 10 Cases You have not initiat…" at bounding box center [1111, 577] width 895 height 1585
click at [425, 326] on span "Plan" at bounding box center [439, 326] width 105 height 17
click at [548, 327] on span "Notifications" at bounding box center [571, 326] width 105 height 17
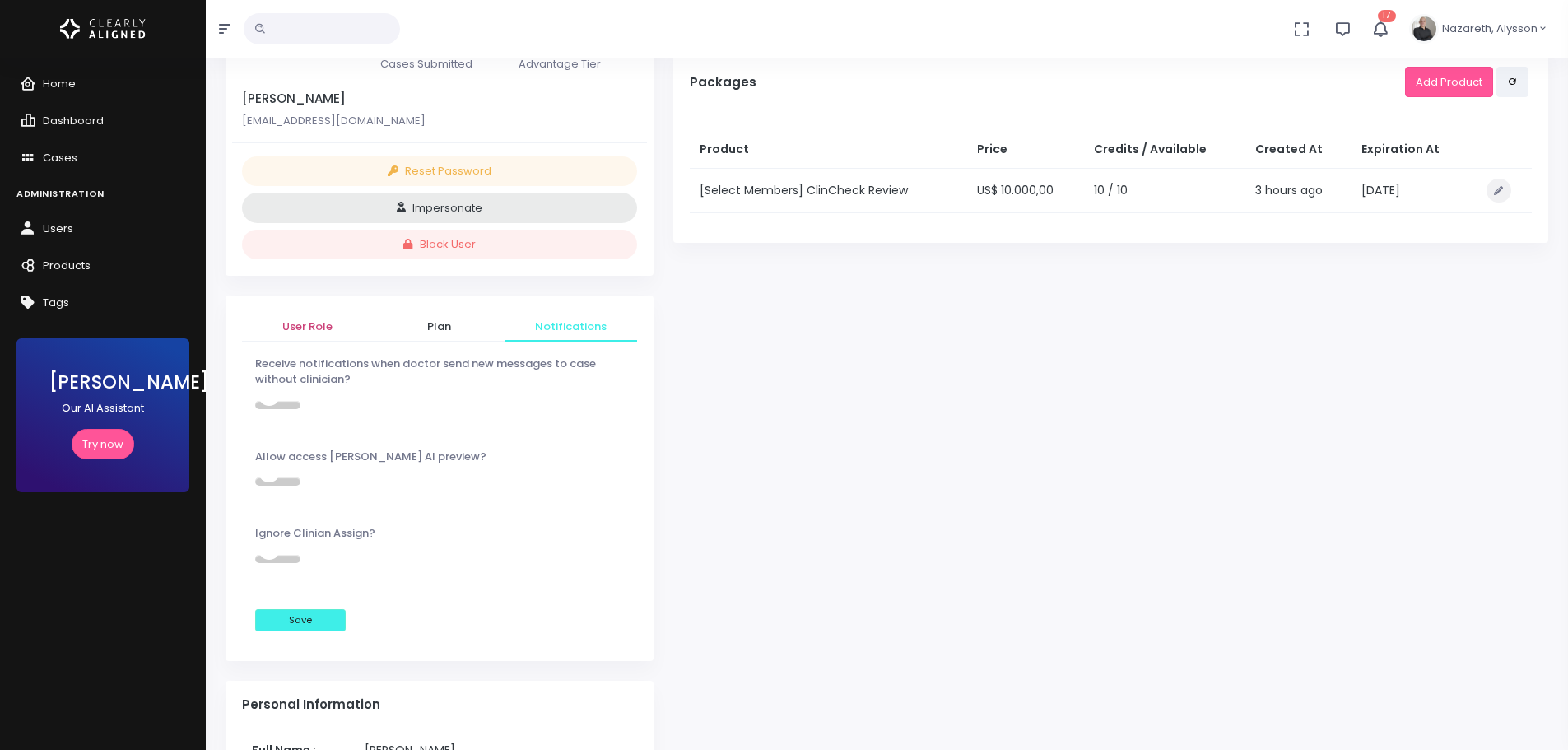
click at [310, 339] on link "User Role" at bounding box center [307, 326] width 131 height 30
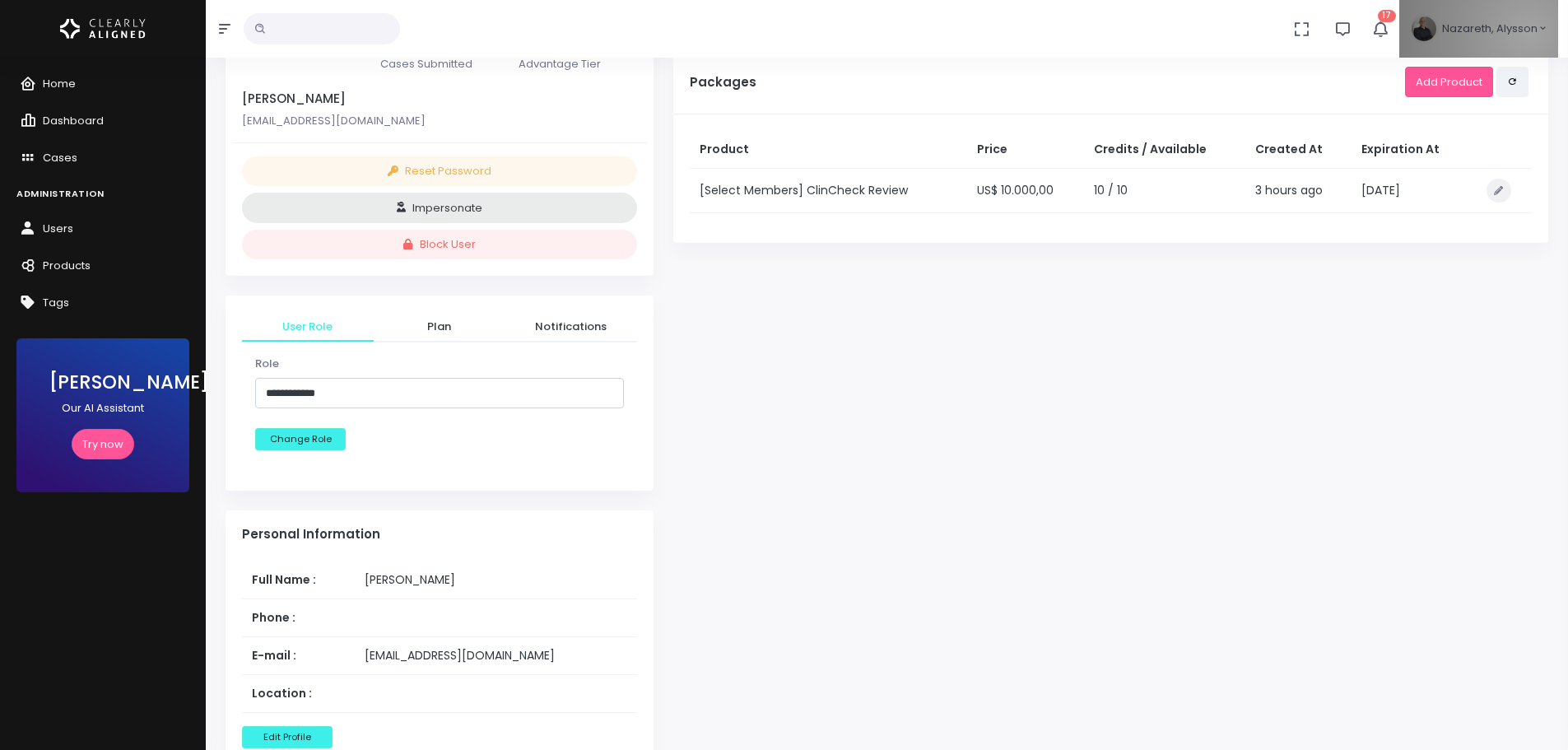
click at [1531, 33] on span "Nazareth, Alysson" at bounding box center [1490, 29] width 95 height 17
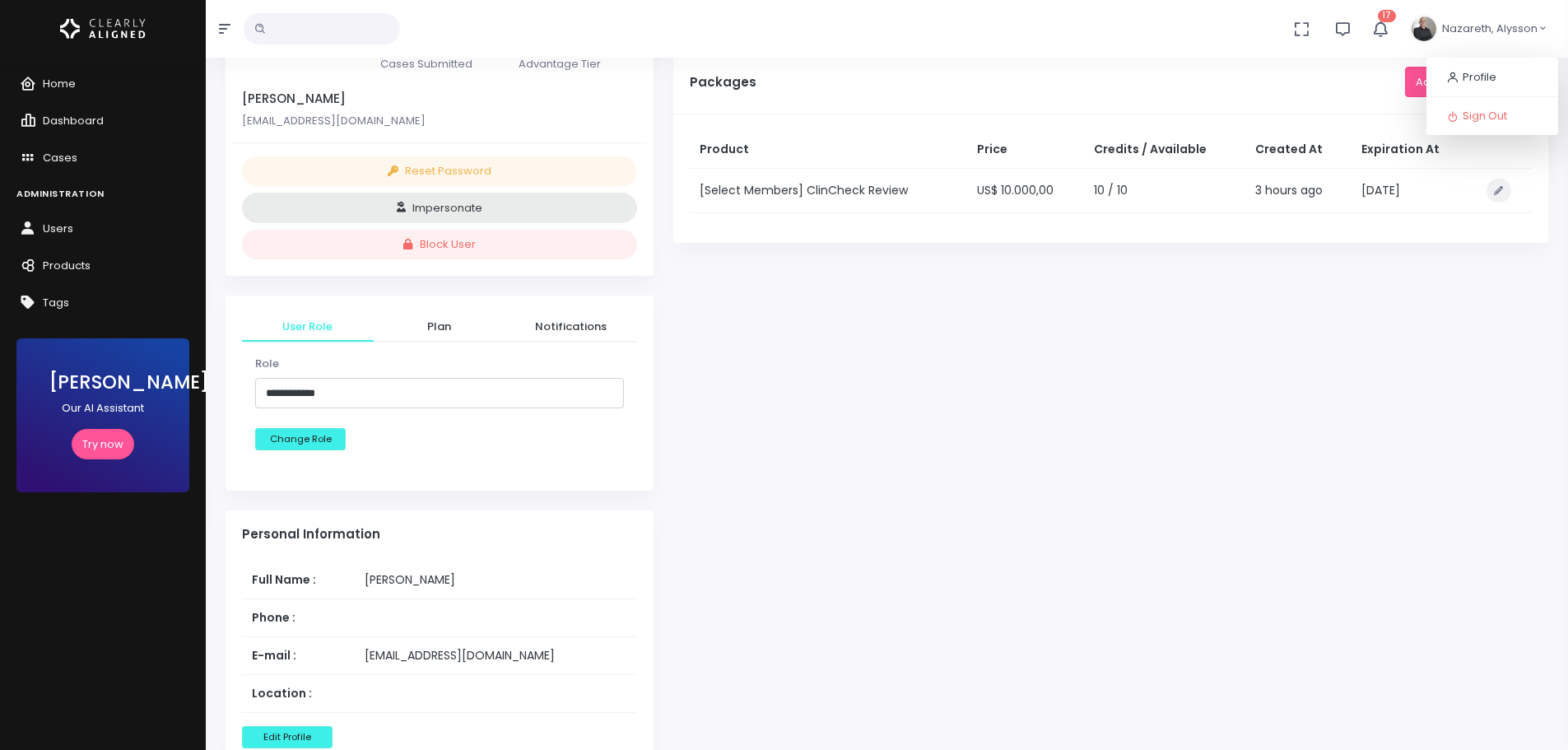
click at [1197, 347] on div "Completed Cases 0 Pending Cases 0 Available Cases 10 Cases You have not initiat…" at bounding box center [1111, 577] width 895 height 1585
